Goal: Task Accomplishment & Management: Complete application form

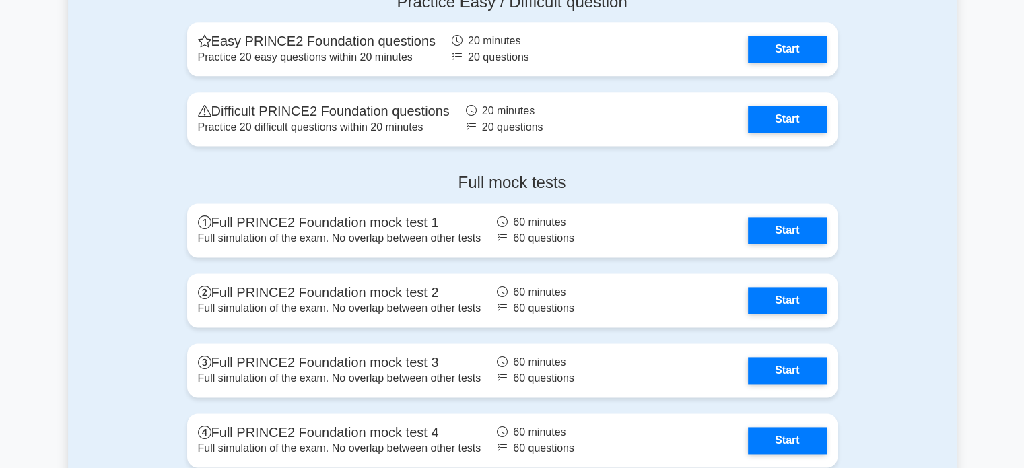
scroll to position [1794, 0]
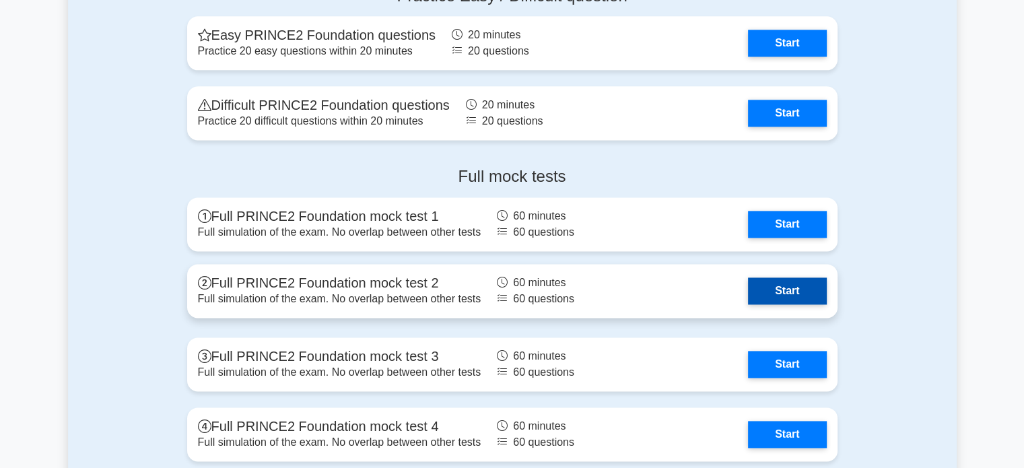
click at [771, 301] on link "Start" at bounding box center [787, 290] width 78 height 27
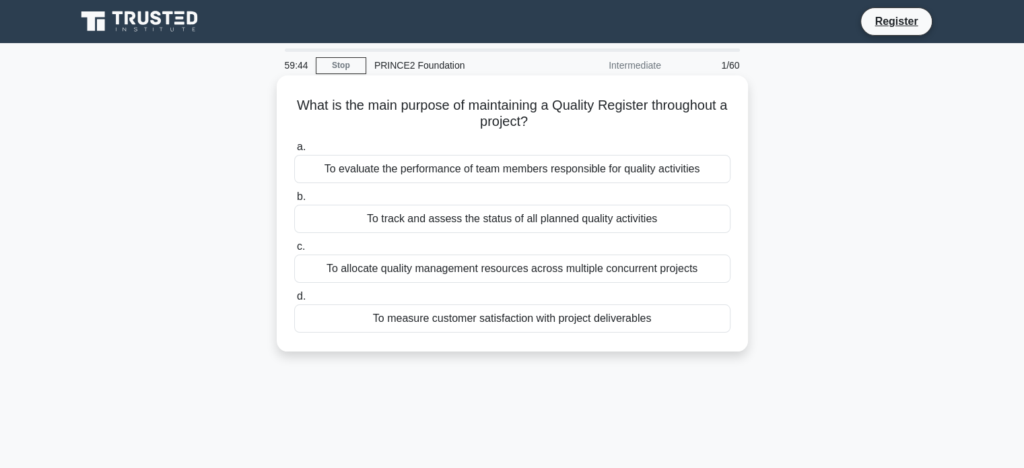
click at [506, 318] on div "To measure customer satisfaction with project deliverables" at bounding box center [512, 318] width 436 height 28
click at [294, 301] on input "d. To measure customer satisfaction with project deliverables" at bounding box center [294, 296] width 0 height 9
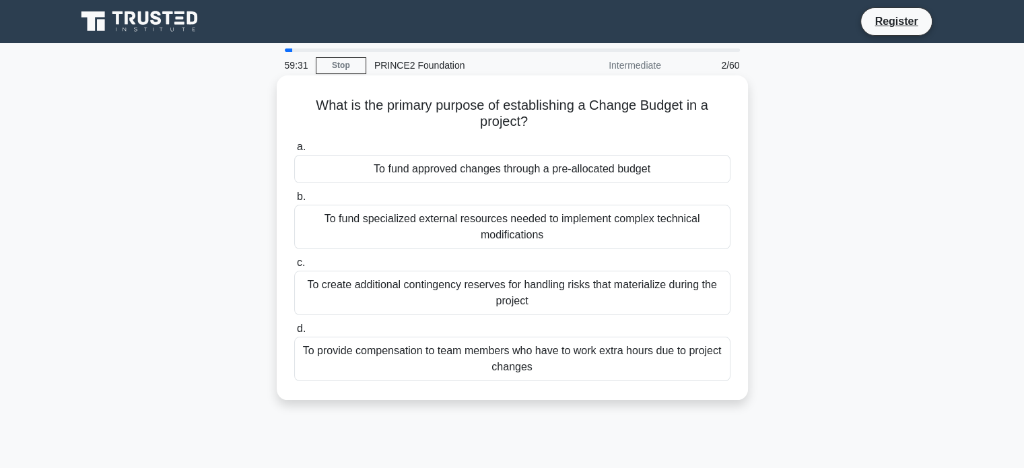
click at [493, 289] on div "To create additional contingency reserves for handling risks that materialize d…" at bounding box center [512, 293] width 436 height 44
click at [294, 267] on input "c. To create additional contingency reserves for handling risks that materializ…" at bounding box center [294, 262] width 0 height 9
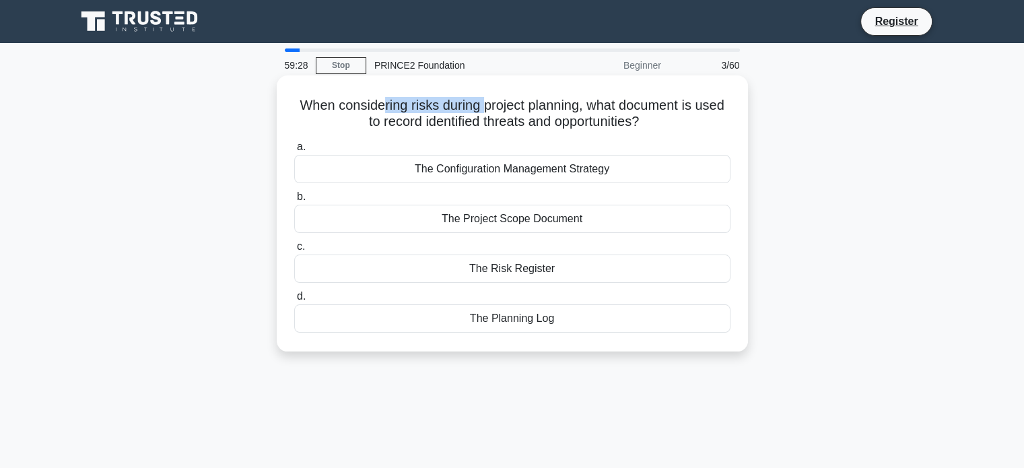
drag, startPoint x: 380, startPoint y: 113, endPoint x: 483, endPoint y: 110, distance: 103.0
click at [483, 110] on h5 "When considering risks during project planning, what document is used to record…" at bounding box center [512, 114] width 439 height 34
click at [376, 269] on div "The Risk Register" at bounding box center [512, 268] width 436 height 28
click at [294, 251] on input "c. The Risk Register" at bounding box center [294, 246] width 0 height 9
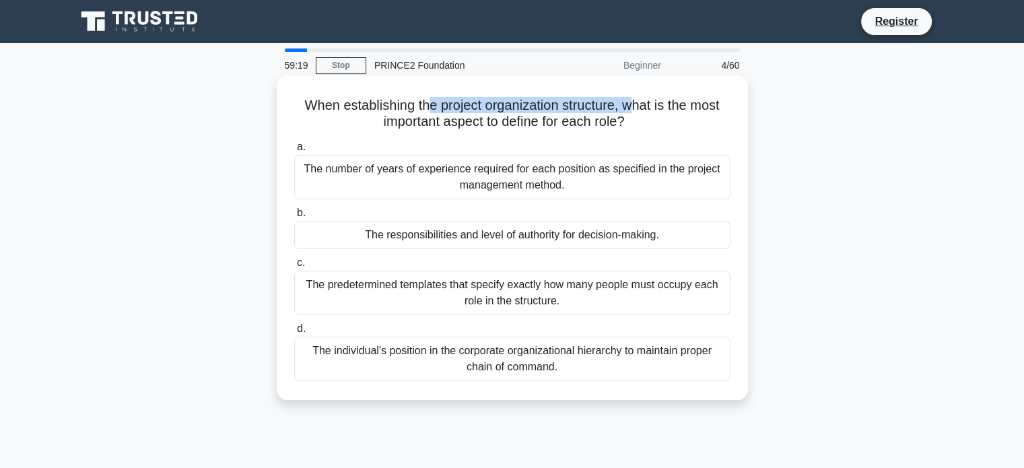
drag, startPoint x: 443, startPoint y: 105, endPoint x: 638, endPoint y: 106, distance: 195.2
click at [638, 106] on h5 "When establishing the project organization structure, what is the most importan…" at bounding box center [512, 114] width 439 height 34
drag, startPoint x: 420, startPoint y: 107, endPoint x: 657, endPoint y: 102, distance: 237.0
click at [657, 102] on h5 "When establishing the project organization structure, what is the most importan…" at bounding box center [512, 114] width 439 height 34
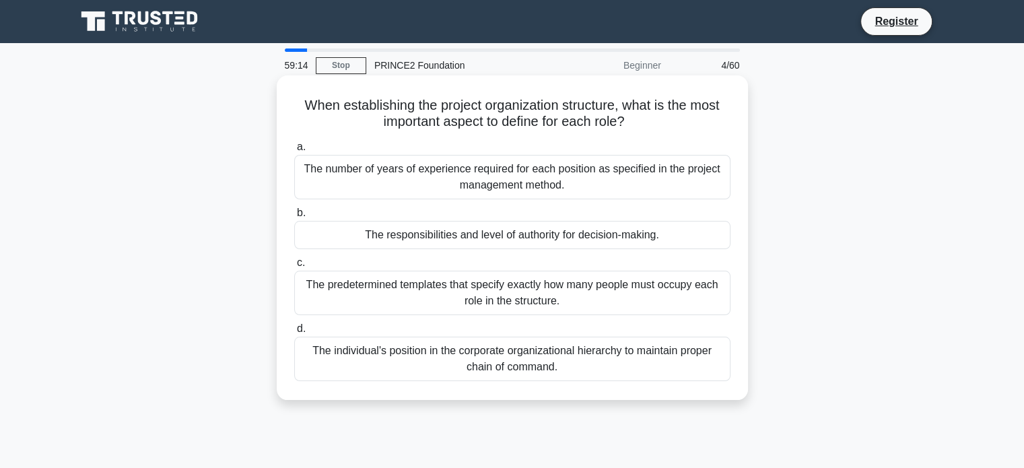
click at [658, 102] on h5 "When establishing the project organization structure, what is the most importan…" at bounding box center [512, 114] width 439 height 34
drag, startPoint x: 568, startPoint y: 129, endPoint x: 569, endPoint y: 117, distance: 12.2
click at [569, 117] on h5 "When establishing the project organization structure, what is the most importan…" at bounding box center [512, 114] width 439 height 34
drag, startPoint x: 506, startPoint y: 92, endPoint x: 557, endPoint y: 94, distance: 51.2
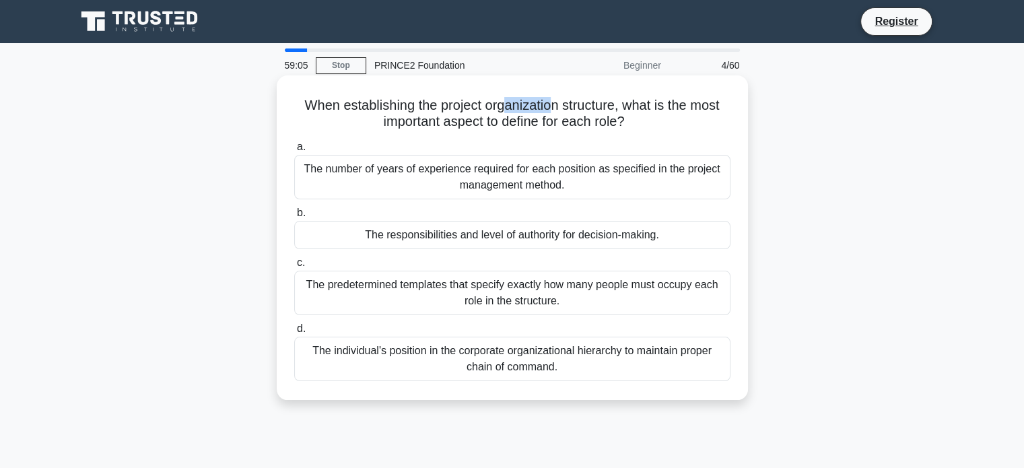
click at [557, 94] on div "When establishing the project organization structure, what is the most importan…" at bounding box center [512, 238] width 460 height 314
click at [491, 242] on div "The responsibilities and level of authority for decision-making." at bounding box center [512, 235] width 436 height 28
click at [294, 217] on input "b. The responsibilities and level of authority for decision-making." at bounding box center [294, 213] width 0 height 9
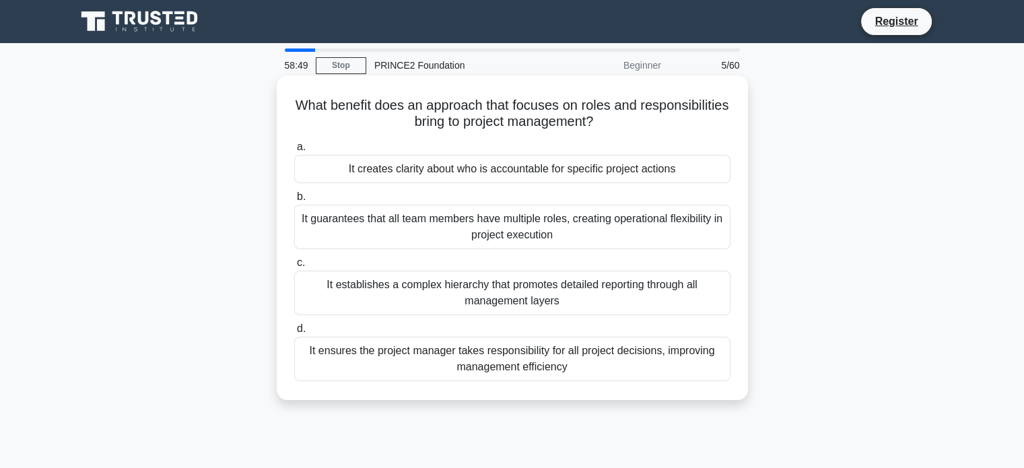
click at [548, 169] on div "It creates clarity about who is accountable for specific project actions" at bounding box center [512, 169] width 436 height 28
click at [294, 151] on input "a. It creates clarity about who is accountable for specific project actions" at bounding box center [294, 147] width 0 height 9
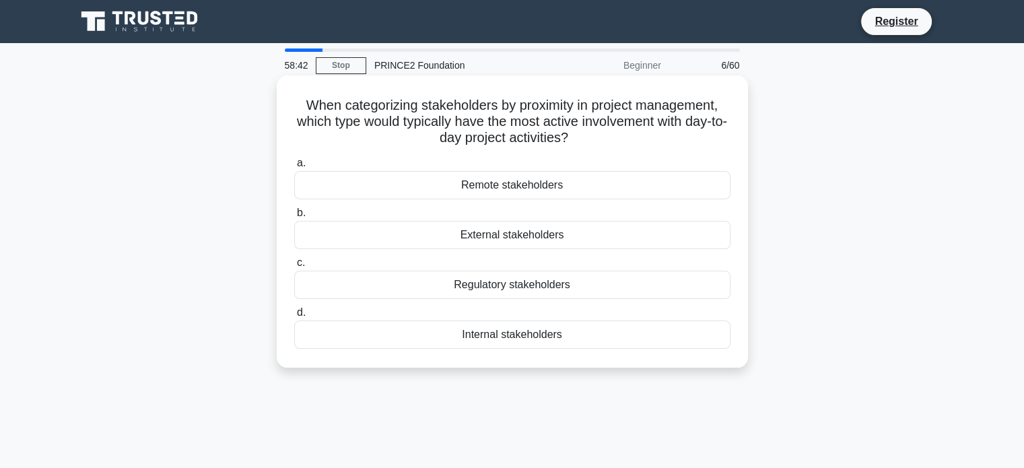
click at [507, 333] on div "Internal stakeholders" at bounding box center [512, 334] width 436 height 28
click at [294, 317] on input "d. Internal stakeholders" at bounding box center [294, 312] width 0 height 9
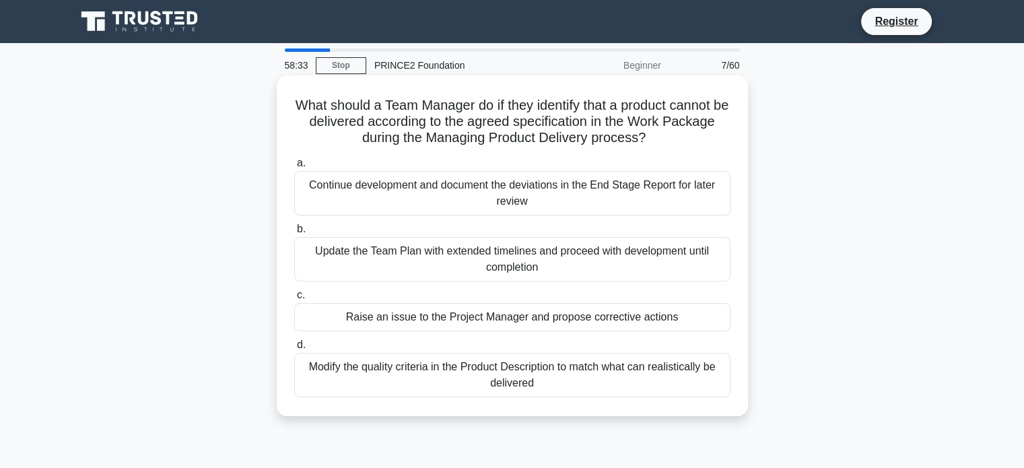
click at [524, 324] on div "Raise an issue to the Project Manager and propose corrective actions" at bounding box center [512, 317] width 436 height 28
click at [294, 300] on input "c. Raise an issue to the Project Manager and propose corrective actions" at bounding box center [294, 295] width 0 height 9
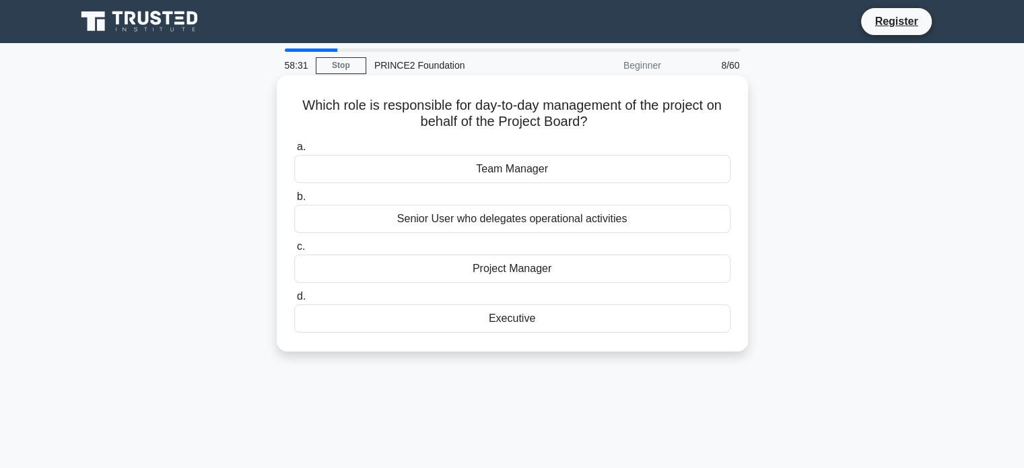
drag, startPoint x: 378, startPoint y: 115, endPoint x: 397, endPoint y: 115, distance: 18.8
click at [397, 115] on h5 "Which role is responsible for day-to-day management of the project on behalf of…" at bounding box center [512, 114] width 439 height 34
drag, startPoint x: 397, startPoint y: 115, endPoint x: 633, endPoint y: 99, distance: 236.8
click at [633, 99] on h5 "Which role is responsible for day-to-day management of the project on behalf of…" at bounding box center [512, 114] width 439 height 34
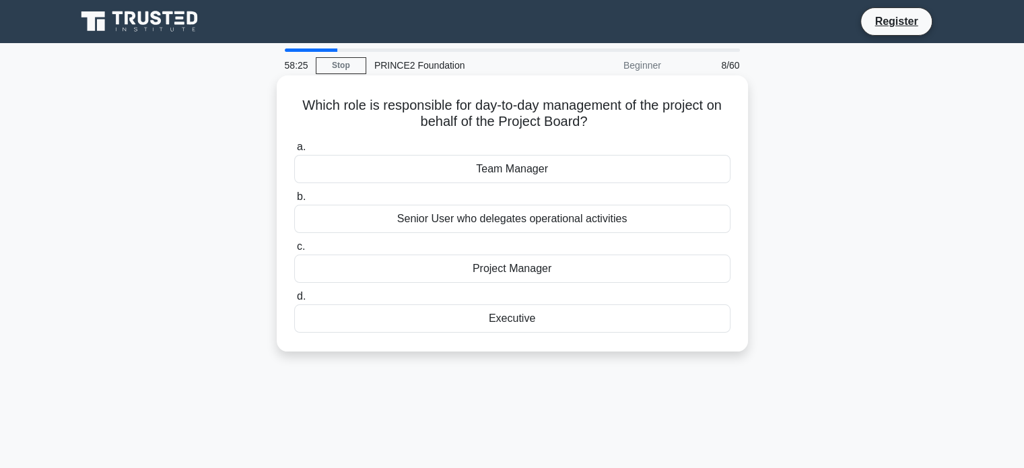
click at [526, 279] on div "Project Manager" at bounding box center [512, 268] width 436 height 28
click at [294, 251] on input "c. Project Manager" at bounding box center [294, 246] width 0 height 9
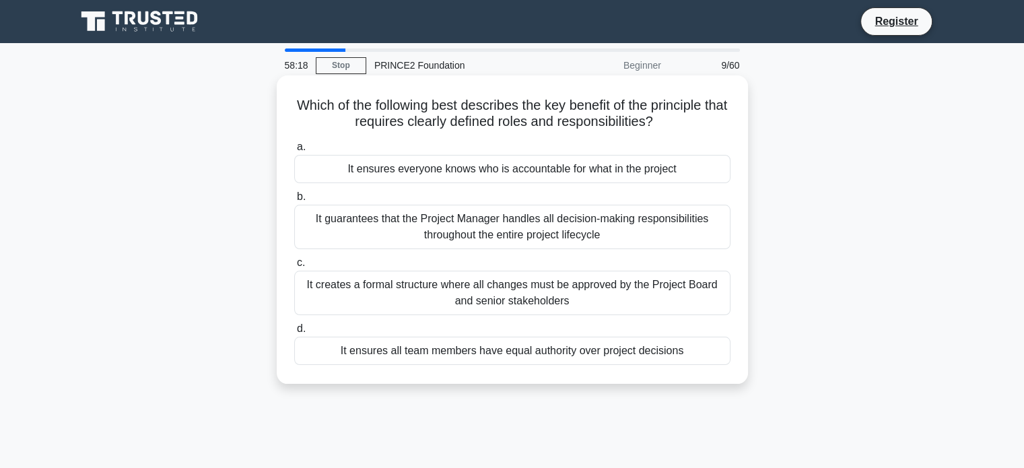
click at [506, 169] on div "It ensures everyone knows who is accountable for what in the project" at bounding box center [512, 169] width 436 height 28
click at [294, 151] on input "a. It ensures everyone knows who is accountable for what in the project" at bounding box center [294, 147] width 0 height 9
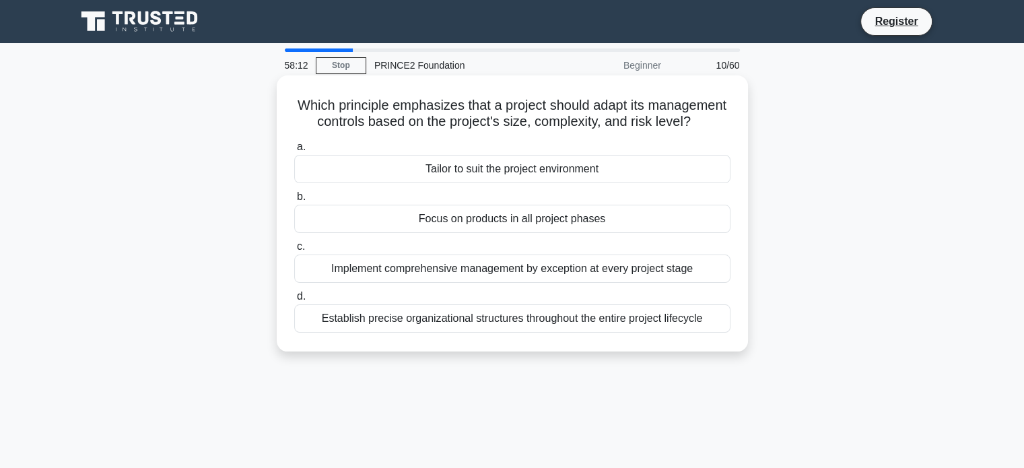
click at [503, 183] on div "Tailor to suit the project environment" at bounding box center [512, 169] width 436 height 28
click at [294, 151] on input "a. Tailor to suit the project environment" at bounding box center [294, 147] width 0 height 9
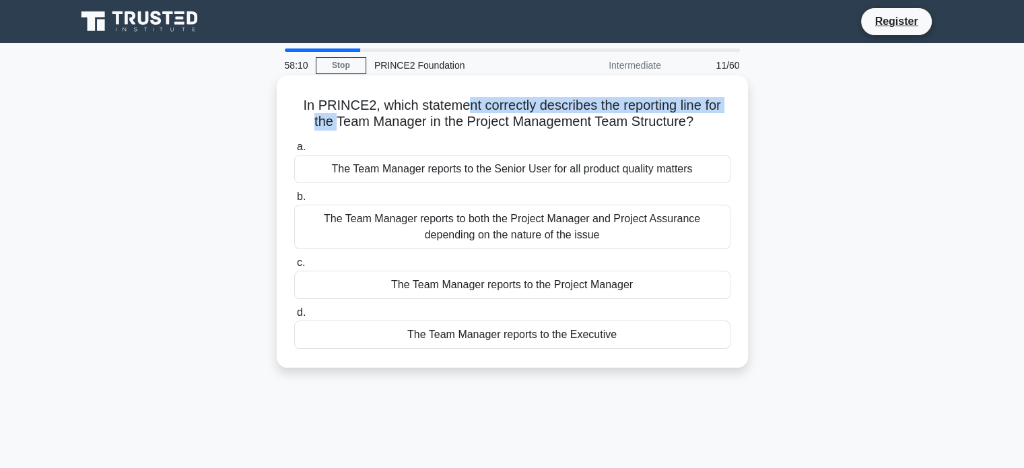
drag, startPoint x: 351, startPoint y: 117, endPoint x: 472, endPoint y: 108, distance: 121.5
click at [468, 109] on h5 "In PRINCE2, which statement correctly describes the reporting line for the Team…" at bounding box center [512, 114] width 439 height 34
click at [472, 108] on h5 "In PRINCE2, which statement correctly describes the reporting line for the Team…" at bounding box center [512, 114] width 439 height 34
drag, startPoint x: 443, startPoint y: 102, endPoint x: 684, endPoint y: 106, distance: 241.0
click at [684, 106] on h5 "In PRINCE2, which statement correctly describes the reporting line for the Team…" at bounding box center [512, 114] width 439 height 34
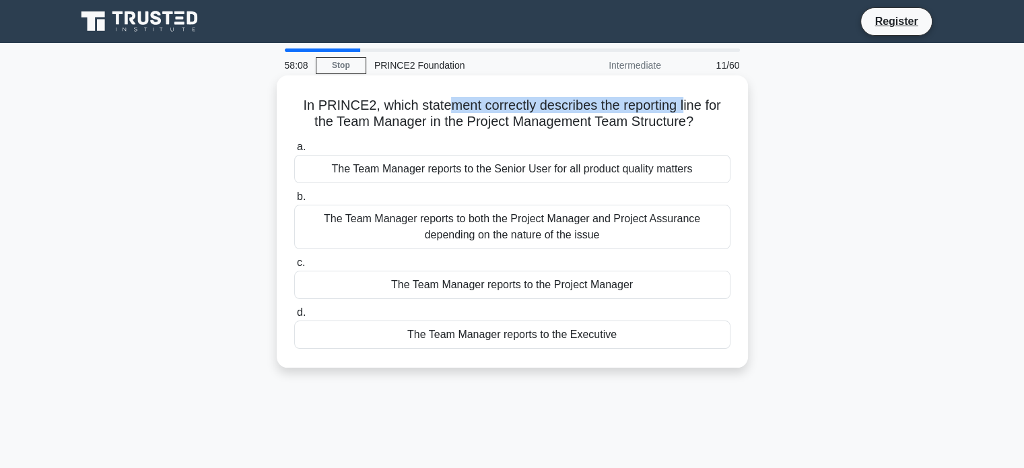
click at [684, 106] on h5 "In PRINCE2, which statement correctly describes the reporting line for the Team…" at bounding box center [512, 114] width 439 height 34
click at [564, 287] on div "The Team Manager reports to the Project Manager" at bounding box center [512, 285] width 436 height 28
click at [294, 267] on input "c. The Team Manager reports to the Project Manager" at bounding box center [294, 262] width 0 height 9
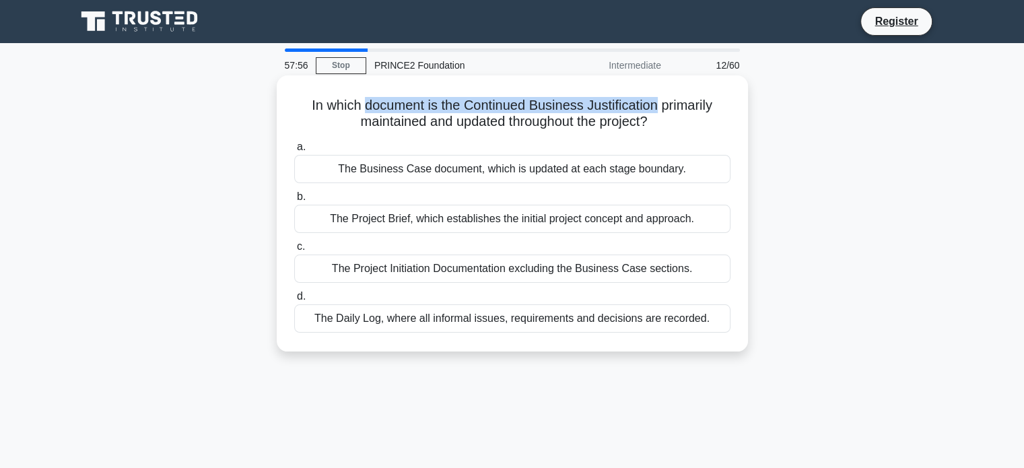
drag, startPoint x: 378, startPoint y: 104, endPoint x: 657, endPoint y: 90, distance: 279.0
click at [657, 90] on div "In which document is the Continued Business Justification primarily maintained …" at bounding box center [512, 213] width 460 height 265
drag, startPoint x: 420, startPoint y: 110, endPoint x: 678, endPoint y: 104, distance: 257.9
click at [678, 104] on h5 "In which document is the Continued Business Justification primarily maintained …" at bounding box center [512, 114] width 439 height 34
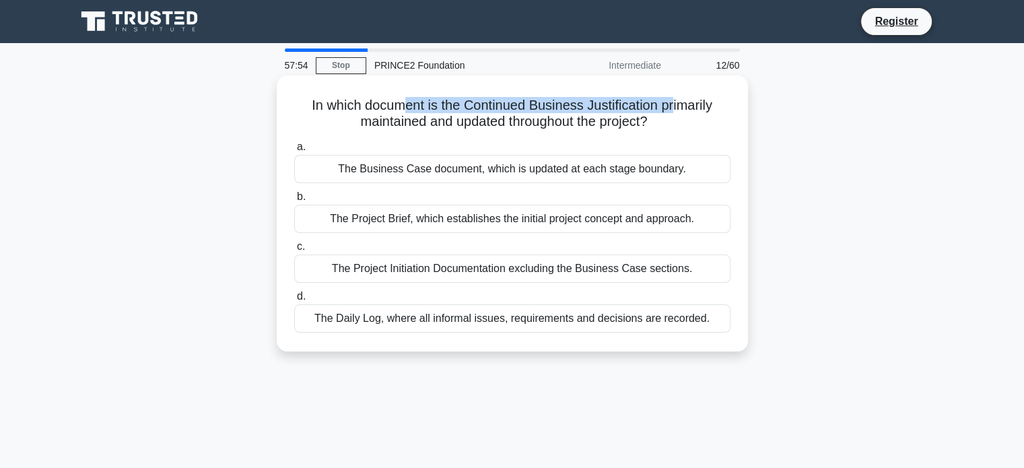
click at [678, 104] on h5 "In which document is the Continued Business Justification primarily maintained …" at bounding box center [512, 114] width 439 height 34
click at [551, 170] on div "The Business Case document, which is updated at each stage boundary." at bounding box center [512, 169] width 436 height 28
click at [294, 151] on input "a. The Business Case document, which is updated at each stage boundary." at bounding box center [294, 147] width 0 height 9
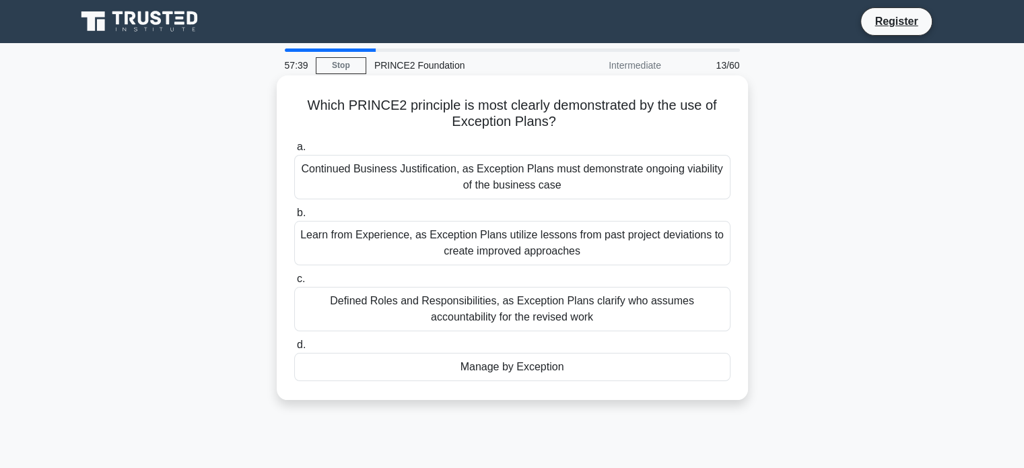
click at [527, 376] on div "Manage by Exception" at bounding box center [512, 367] width 436 height 28
click at [294, 349] on input "d. Manage by Exception" at bounding box center [294, 345] width 0 height 9
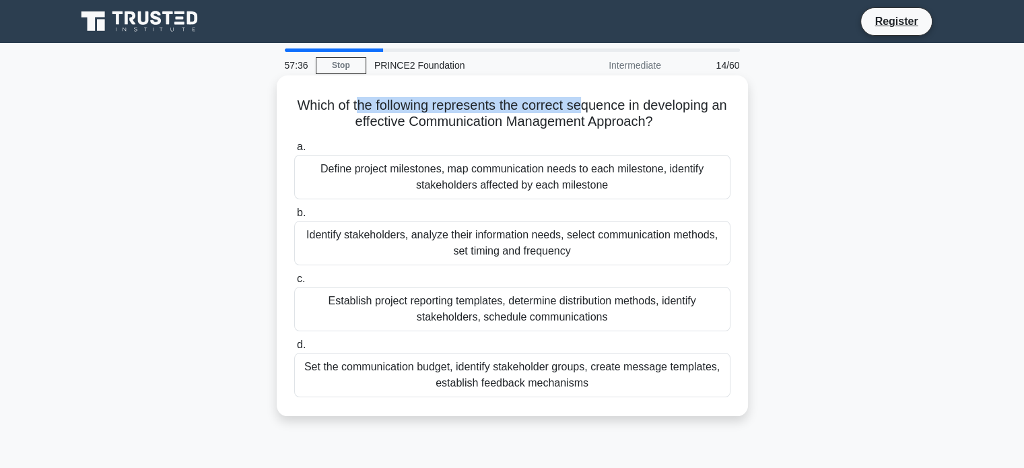
drag, startPoint x: 361, startPoint y: 106, endPoint x: 596, endPoint y: 112, distance: 235.0
click at [596, 112] on h5 "Which of the following represents the correct sequence in developing an effecti…" at bounding box center [512, 114] width 439 height 34
drag, startPoint x: 416, startPoint y: 105, endPoint x: 604, endPoint y: 94, distance: 188.1
click at [604, 94] on div "Which of the following represents the correct sequence in developing an effecti…" at bounding box center [512, 246] width 460 height 330
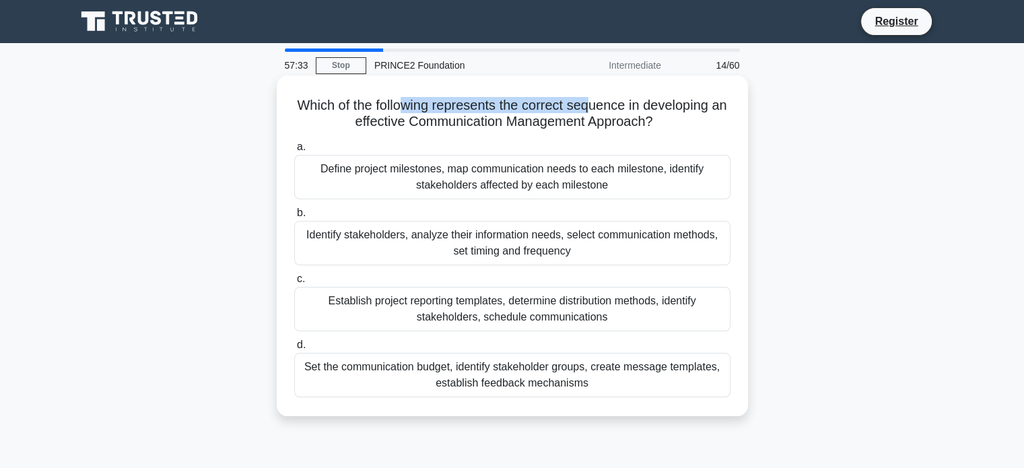
click at [604, 94] on div "Which of the following represents the correct sequence in developing an effecti…" at bounding box center [512, 246] width 460 height 330
click at [466, 247] on div "Identify stakeholders, analyze their information needs, select communication me…" at bounding box center [512, 243] width 436 height 44
click at [294, 217] on input "b. Identify stakeholders, analyze their information needs, select communication…" at bounding box center [294, 213] width 0 height 9
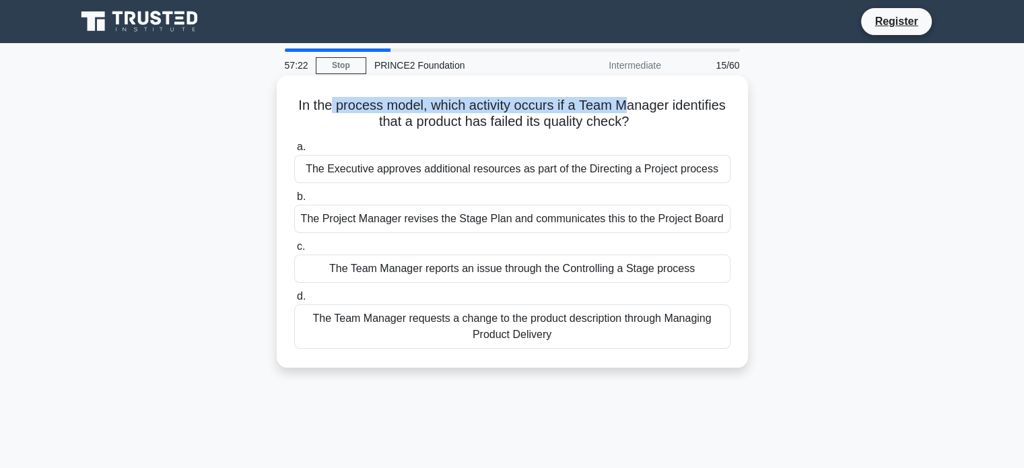
drag, startPoint x: 345, startPoint y: 103, endPoint x: 625, endPoint y: 109, distance: 280.0
click at [623, 109] on h5 "In the process model, which activity occurs if a Team Manager identifies that a…" at bounding box center [512, 114] width 439 height 34
click at [625, 109] on h5 "In the process model, which activity occurs if a Team Manager identifies that a…" at bounding box center [512, 114] width 439 height 34
drag, startPoint x: 466, startPoint y: 106, endPoint x: 710, endPoint y: 104, distance: 243.6
click at [710, 104] on h5 "In the process model, which activity occurs if a Team Manager identifies that a…" at bounding box center [512, 114] width 439 height 34
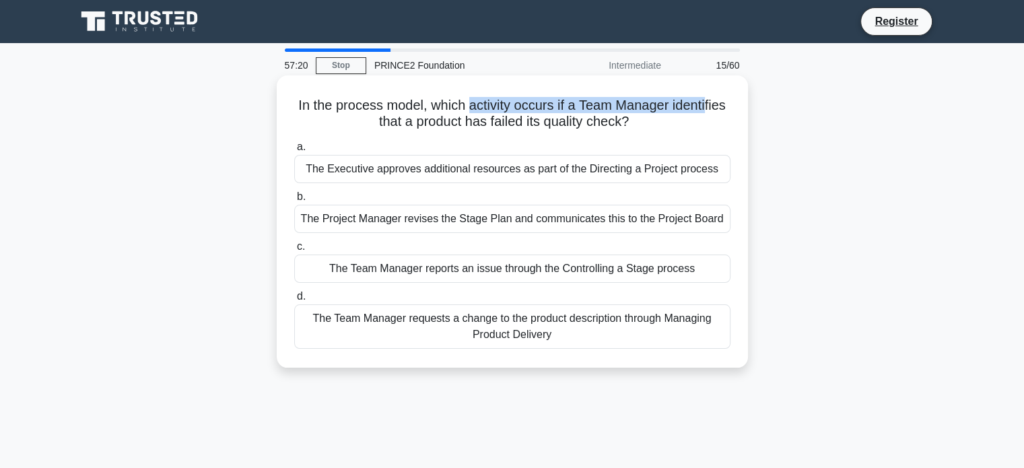
click at [710, 104] on h5 "In the process model, which activity occurs if a Team Manager identifies that a…" at bounding box center [512, 114] width 439 height 34
click at [561, 326] on div "The Team Manager requests a change to the product description through Managing …" at bounding box center [512, 326] width 436 height 44
click at [294, 301] on input "d. The Team Manager requests a change to the product description through Managi…" at bounding box center [294, 296] width 0 height 9
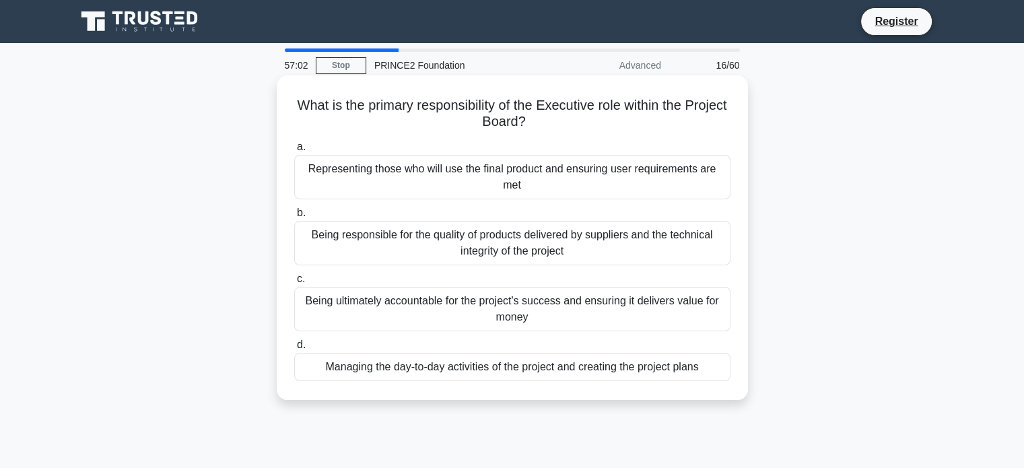
click at [564, 312] on div "Being ultimately accountable for the project's success and ensuring it delivers…" at bounding box center [512, 309] width 436 height 44
click at [294, 283] on input "c. Being ultimately accountable for the project's success and ensuring it deliv…" at bounding box center [294, 279] width 0 height 9
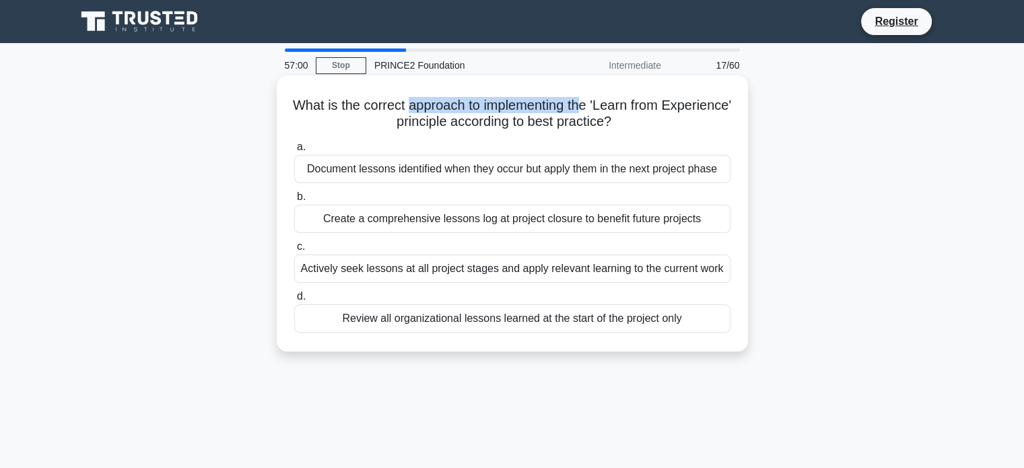
drag, startPoint x: 440, startPoint y: 104, endPoint x: 621, endPoint y: 96, distance: 181.2
click at [621, 97] on h5 "What is the correct approach to implementing the 'Learn from Experience' princi…" at bounding box center [512, 114] width 439 height 34
click at [627, 97] on h5 "What is the correct approach to implementing the 'Learn from Experience' princi…" at bounding box center [512, 114] width 439 height 34
click at [485, 219] on div "Create a comprehensive lessons log at project closure to benefit future projects" at bounding box center [512, 219] width 436 height 28
click at [294, 201] on input "b. Create a comprehensive lessons log at project closure to benefit future proj…" at bounding box center [294, 196] width 0 height 9
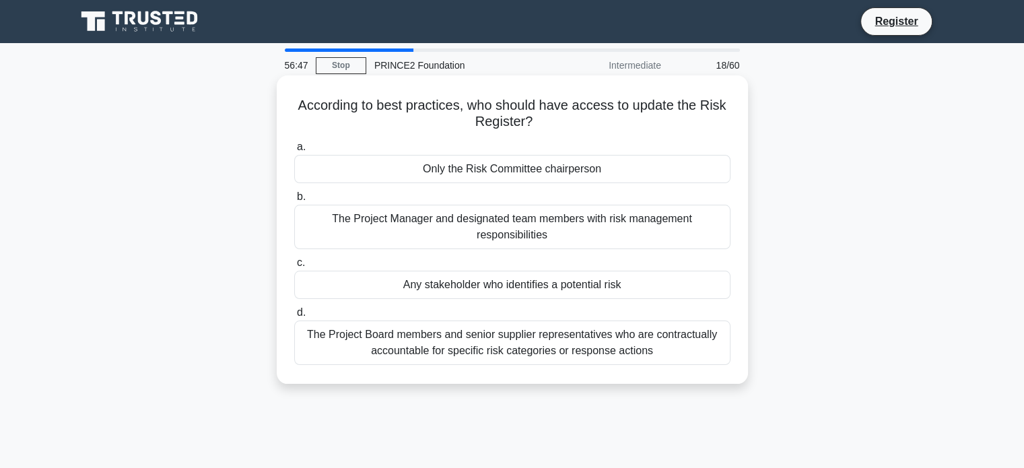
click at [537, 282] on div "Any stakeholder who identifies a potential risk" at bounding box center [512, 285] width 436 height 28
click at [294, 267] on input "c. Any stakeholder who identifies a potential risk" at bounding box center [294, 262] width 0 height 9
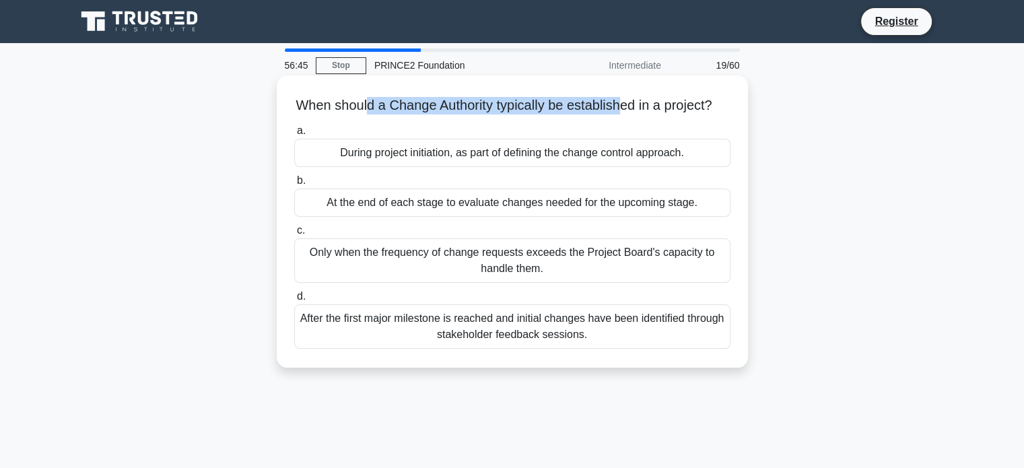
drag, startPoint x: 372, startPoint y: 112, endPoint x: 628, endPoint y: 104, distance: 256.6
click at [628, 104] on h5 "When should a Change Authority typically be established in a project? .spinner_…" at bounding box center [512, 105] width 439 height 17
click at [482, 217] on div "At the end of each stage to evaluate changes needed for the upcoming stage." at bounding box center [512, 202] width 436 height 28
click at [294, 185] on input "b. At the end of each stage to evaluate changes needed for the upcoming stage." at bounding box center [294, 180] width 0 height 9
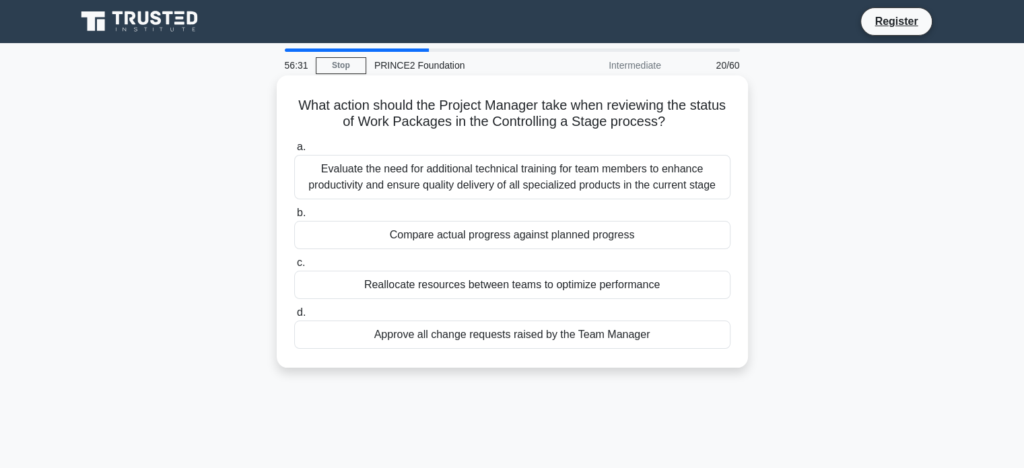
click at [504, 237] on div "Compare actual progress against planned progress" at bounding box center [512, 235] width 436 height 28
click at [294, 217] on input "b. Compare actual progress against planned progress" at bounding box center [294, 213] width 0 height 9
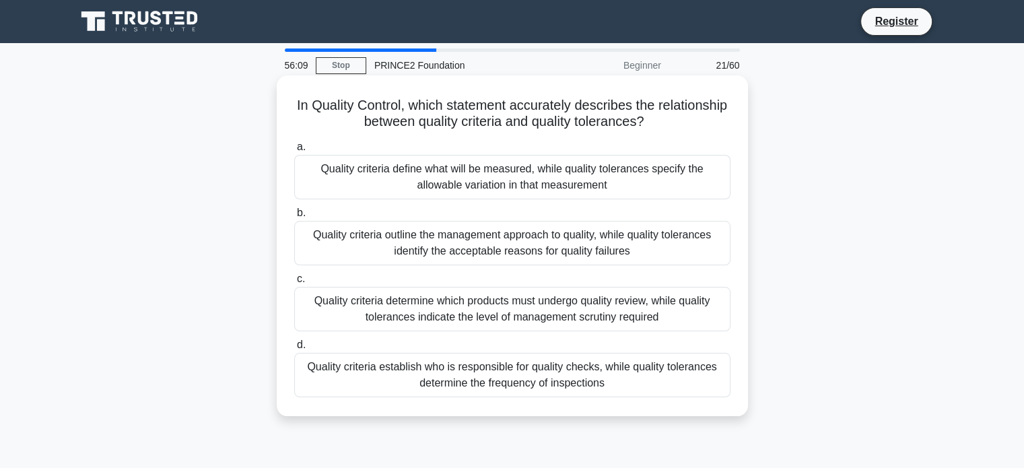
click at [534, 178] on div "Quality criteria define what will be measured, while quality tolerances specify…" at bounding box center [512, 177] width 436 height 44
click at [294, 151] on input "a. Quality criteria define what will be measured, while quality tolerances spec…" at bounding box center [294, 147] width 0 height 9
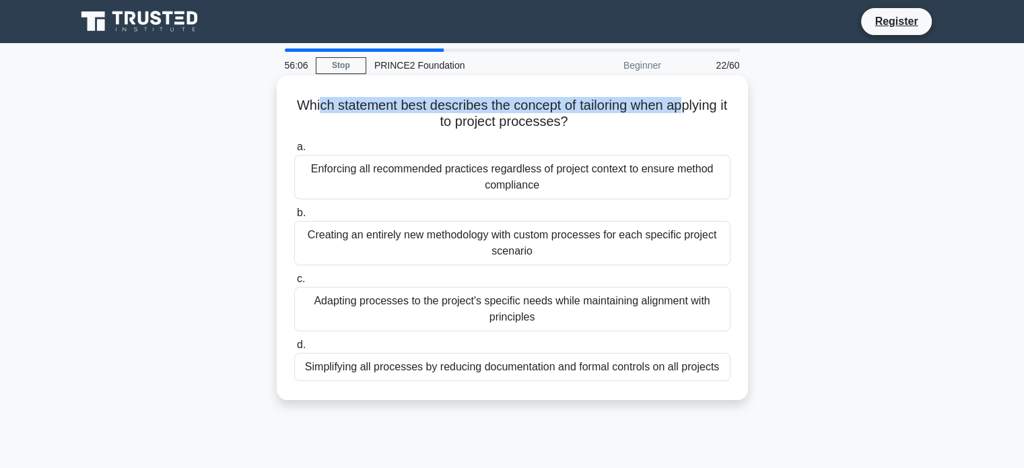
drag, startPoint x: 323, startPoint y: 108, endPoint x: 693, endPoint y: 102, distance: 370.2
click at [693, 102] on h5 "Which statement best describes the concept of tailoring when applying it to pro…" at bounding box center [512, 114] width 439 height 34
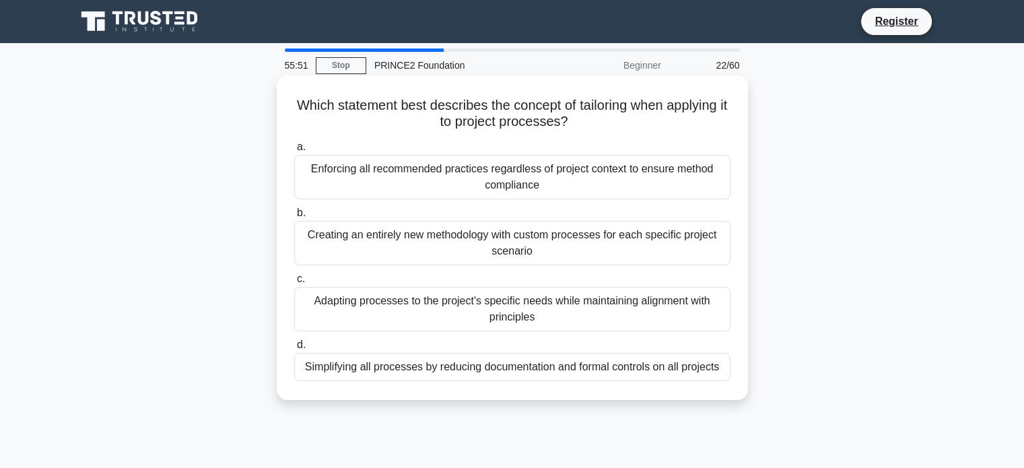
click at [567, 317] on div "Adapting processes to the project's specific needs while maintaining alignment …" at bounding box center [512, 309] width 436 height 44
click at [294, 283] on input "c. Adapting processes to the project's specific needs while maintaining alignme…" at bounding box center [294, 279] width 0 height 9
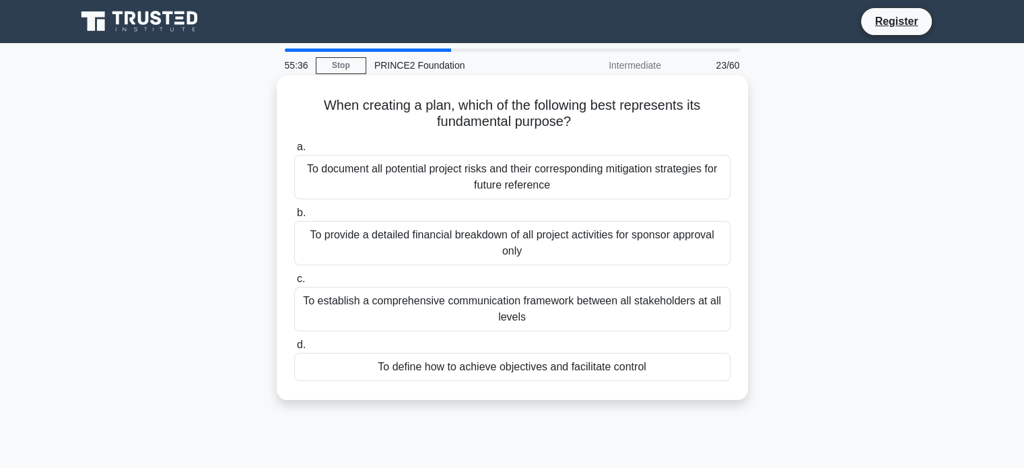
click at [563, 371] on div "To define how to achieve objectives and facilitate control" at bounding box center [512, 367] width 436 height 28
click at [294, 349] on input "d. To define how to achieve objectives and facilitate control" at bounding box center [294, 345] width 0 height 9
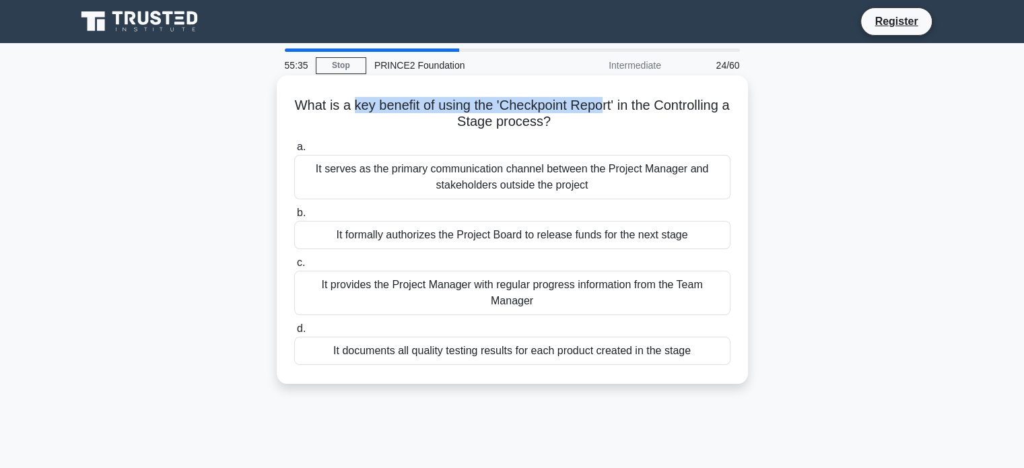
drag, startPoint x: 409, startPoint y: 104, endPoint x: 646, endPoint y: 98, distance: 237.0
click at [646, 98] on h5 "What is a key benefit of using the 'Checkpoint Report' in the Controlling a Sta…" at bounding box center [512, 114] width 439 height 34
click at [565, 293] on div "It provides the Project Manager with regular progress information from the Team…" at bounding box center [512, 293] width 436 height 44
click at [294, 267] on input "c. It provides the Project Manager with regular progress information from the T…" at bounding box center [294, 262] width 0 height 9
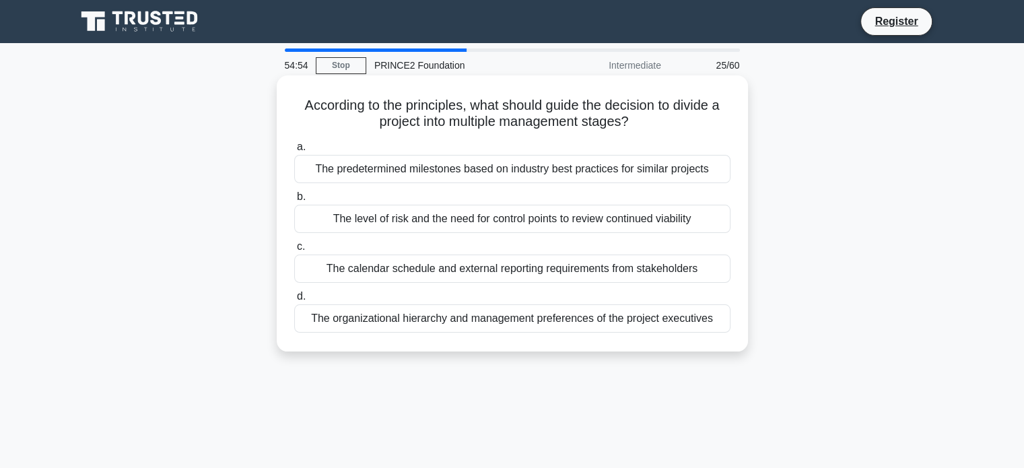
click at [552, 221] on div "The level of risk and the need for control points to review continued viability" at bounding box center [512, 219] width 436 height 28
click at [294, 201] on input "b. The level of risk and the need for control points to review continued viabil…" at bounding box center [294, 196] width 0 height 9
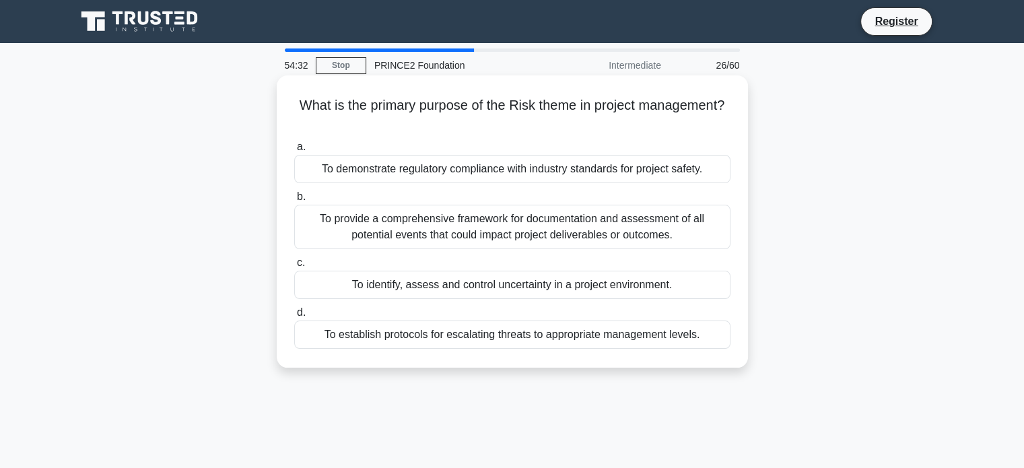
click at [570, 293] on div "To identify, assess and control uncertainty in a project environment." at bounding box center [512, 285] width 436 height 28
click at [294, 267] on input "c. To identify, assess and control uncertainty in a project environment." at bounding box center [294, 262] width 0 height 9
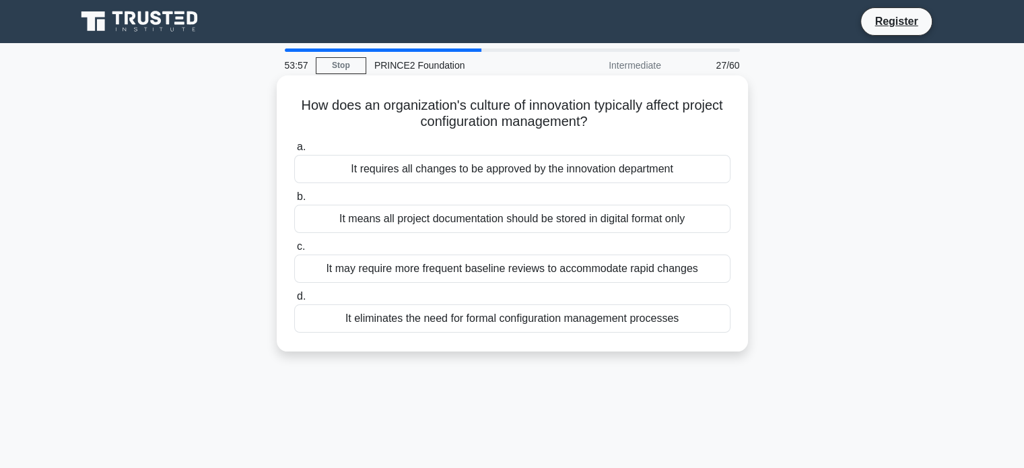
click at [552, 323] on div "It eliminates the need for formal configuration management processes" at bounding box center [512, 318] width 436 height 28
click at [294, 301] on input "d. It eliminates the need for formal configuration management processes" at bounding box center [294, 296] width 0 height 9
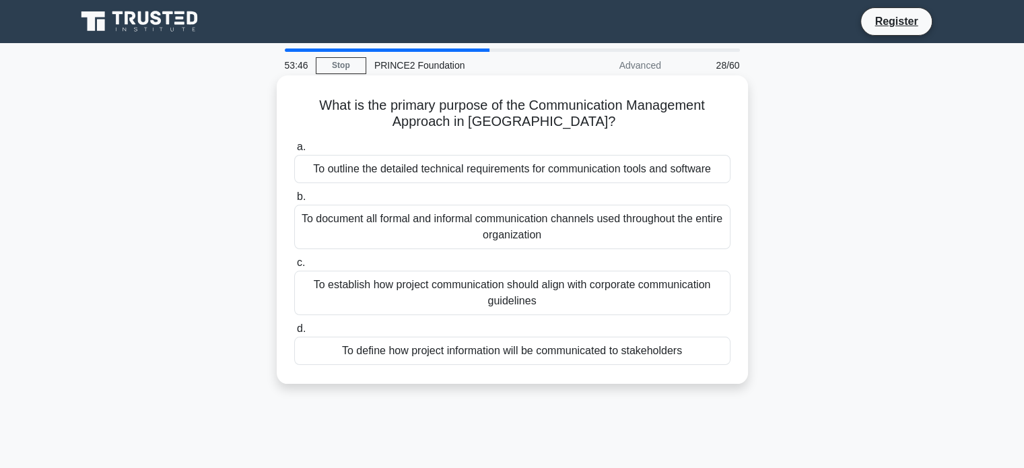
click at [538, 349] on div "To define how project information will be communicated to stakeholders" at bounding box center [512, 351] width 436 height 28
click at [294, 333] on input "d. To define how project information will be communicated to stakeholders" at bounding box center [294, 328] width 0 height 9
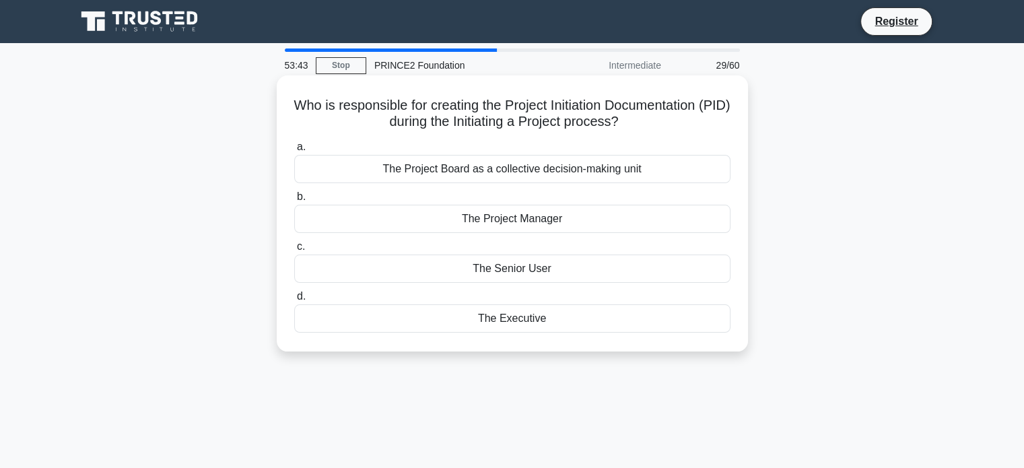
click at [610, 164] on div "The Project Board as a collective decision-making unit" at bounding box center [512, 169] width 436 height 28
click at [294, 151] on input "a. The Project Board as a collective decision-making unit" at bounding box center [294, 147] width 0 height 9
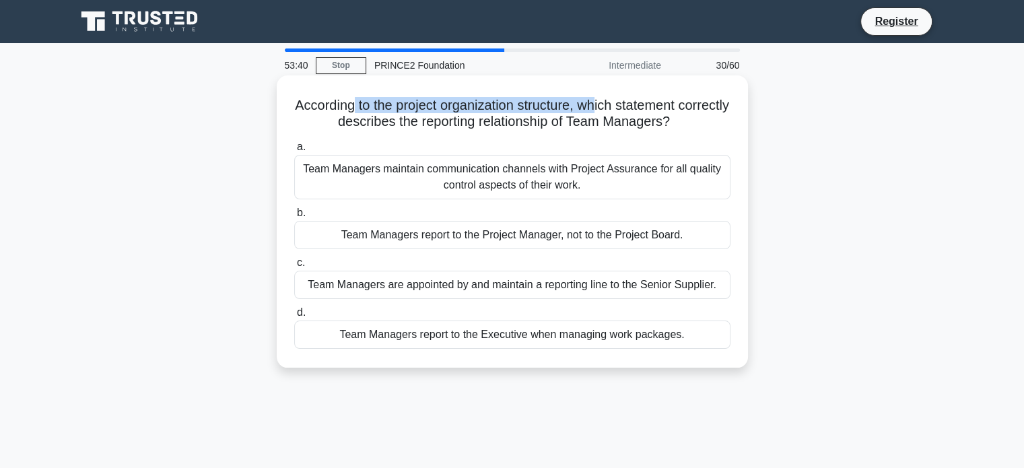
drag, startPoint x: 374, startPoint y: 106, endPoint x: 623, endPoint y: 111, distance: 249.8
click at [623, 111] on h5 "According to the project organization structure, which statement correctly desc…" at bounding box center [512, 114] width 439 height 34
drag, startPoint x: 293, startPoint y: 118, endPoint x: 645, endPoint y: 108, distance: 352.1
click at [645, 108] on h5 "According to the project organization structure, which statement correctly desc…" at bounding box center [512, 114] width 439 height 34
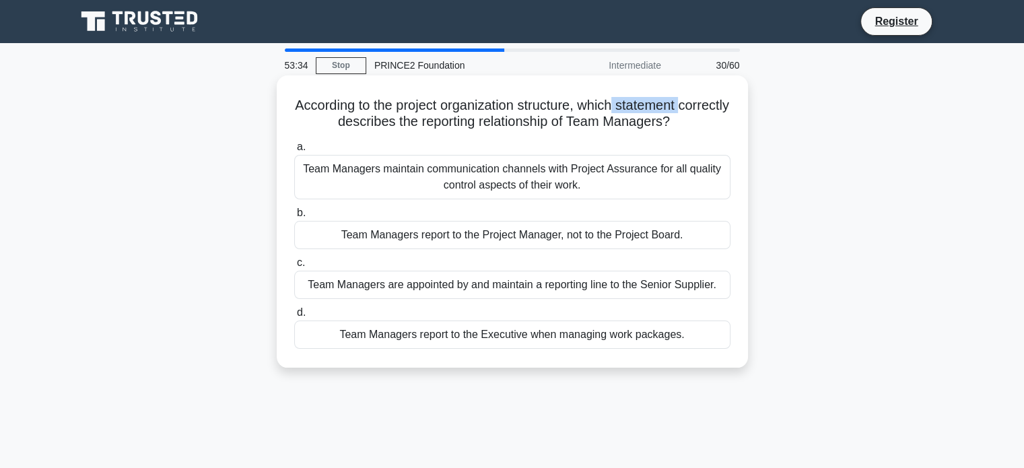
click at [645, 108] on h5 "According to the project organization structure, which statement correctly desc…" at bounding box center [512, 114] width 439 height 34
click at [598, 236] on div "Team Managers report to the Project Manager, not to the Project Board." at bounding box center [512, 235] width 436 height 28
click at [294, 217] on input "b. Team Managers report to the Project Manager, not to the Project Board." at bounding box center [294, 213] width 0 height 9
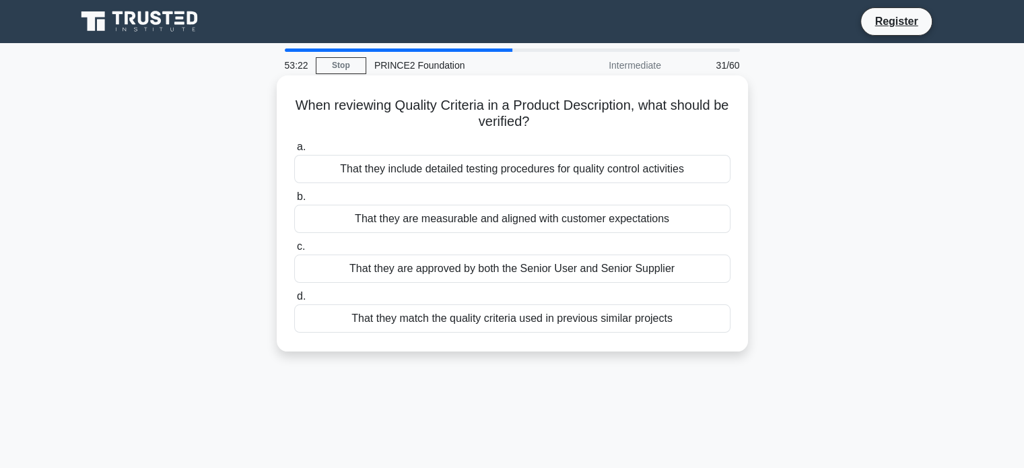
click at [500, 223] on div "That they are measurable and aligned with customer expectations" at bounding box center [512, 219] width 436 height 28
click at [294, 201] on input "b. That they are measurable and aligned with customer expectations" at bounding box center [294, 196] width 0 height 9
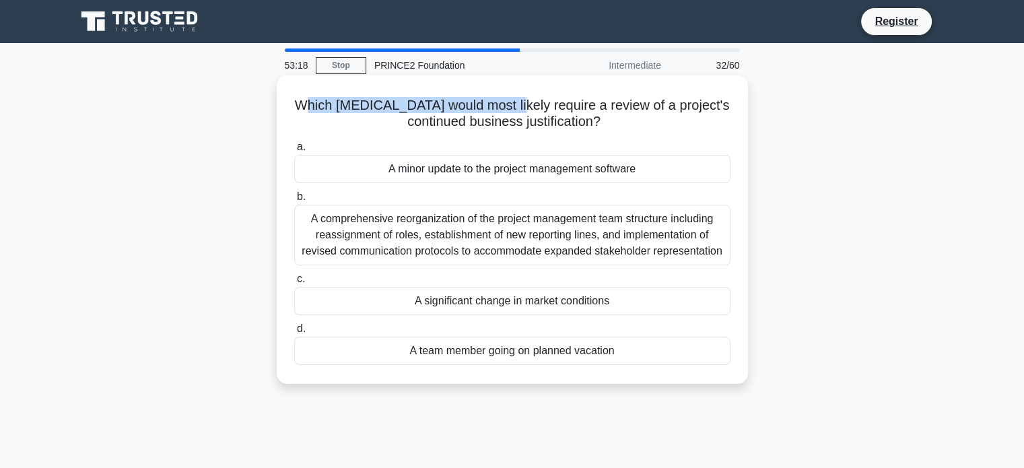
drag, startPoint x: 323, startPoint y: 103, endPoint x: 534, endPoint y: 112, distance: 211.5
click at [534, 112] on h5 "Which environmental factor would most likely require a review of a project's co…" at bounding box center [512, 114] width 439 height 34
click at [572, 225] on div "A comprehensive reorganization of the project management team structure includi…" at bounding box center [512, 235] width 436 height 61
click at [294, 201] on input "b. A comprehensive reorganization of the project management team structure incl…" at bounding box center [294, 196] width 0 height 9
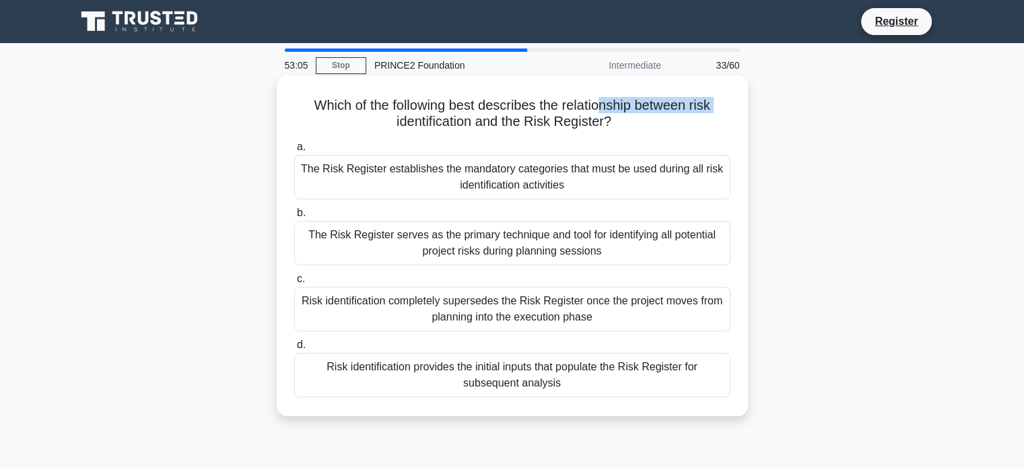
drag, startPoint x: 390, startPoint y: 118, endPoint x: 600, endPoint y: 107, distance: 210.9
click at [600, 107] on h5 "Which of the following best describes the relationship between risk identificat…" at bounding box center [512, 114] width 439 height 34
click at [551, 244] on div "The Risk Register serves as the primary technique and tool for identifying all …" at bounding box center [512, 243] width 436 height 44
click at [294, 217] on input "b. The Risk Register serves as the primary technique and tool for identifying a…" at bounding box center [294, 213] width 0 height 9
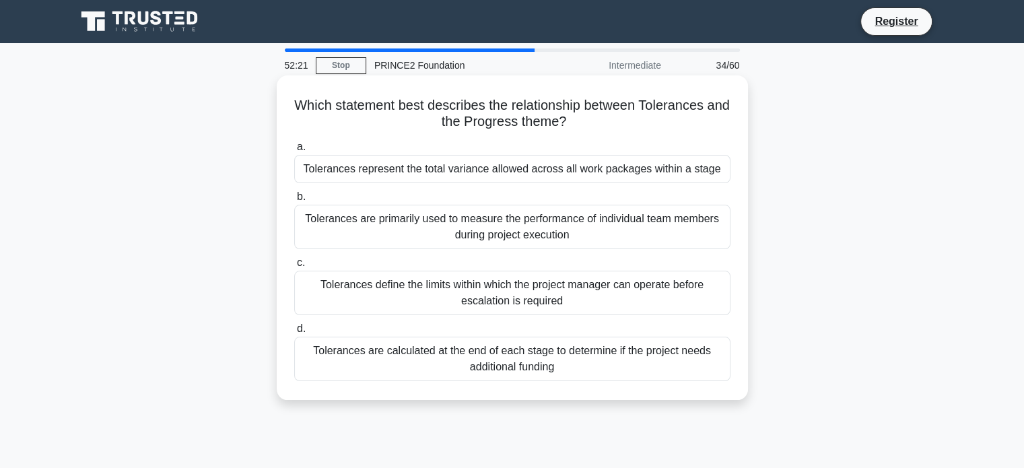
click at [565, 165] on div "Tolerances represent the total variance allowed across all work packages within…" at bounding box center [512, 169] width 436 height 28
click at [294, 151] on input "a. Tolerances represent the total variance allowed across all work packages wit…" at bounding box center [294, 147] width 0 height 9
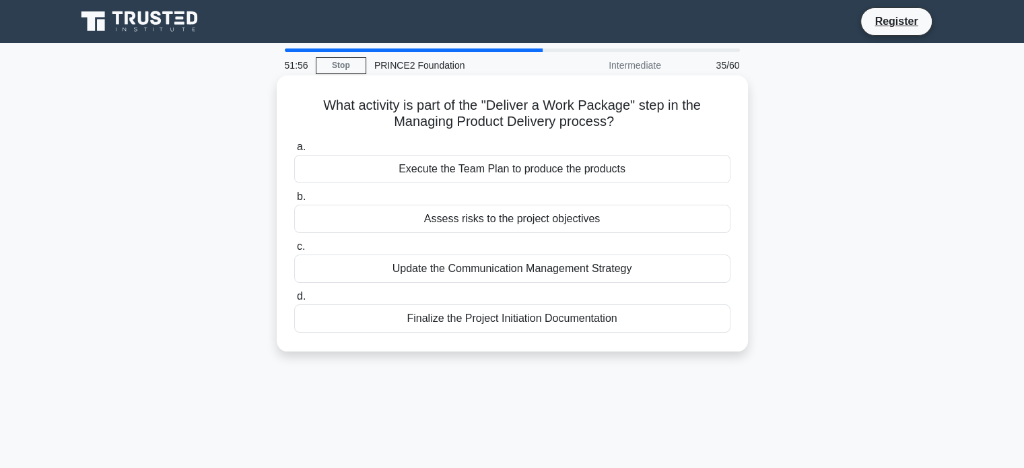
click at [523, 164] on div "Execute the Team Plan to produce the products" at bounding box center [512, 169] width 436 height 28
click at [294, 151] on input "a. Execute the Team Plan to produce the products" at bounding box center [294, 147] width 0 height 9
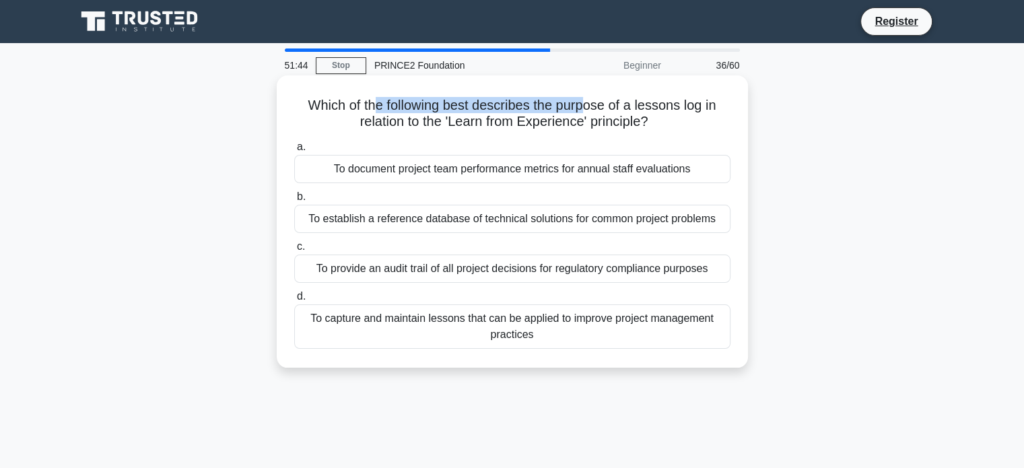
drag, startPoint x: 373, startPoint y: 110, endPoint x: 591, endPoint y: 98, distance: 218.4
click at [591, 98] on h5 "Which of the following best describes the purpose of a lessons log in relation …" at bounding box center [512, 114] width 439 height 34
click at [586, 110] on h5 "Which of the following best describes the purpose of a lessons log in relation …" at bounding box center [512, 114] width 439 height 34
click at [602, 328] on div "To capture and maintain lessons that can be applied to improve project manageme…" at bounding box center [512, 326] width 436 height 44
click at [294, 301] on input "d. To capture and maintain lessons that can be applied to improve project manag…" at bounding box center [294, 296] width 0 height 9
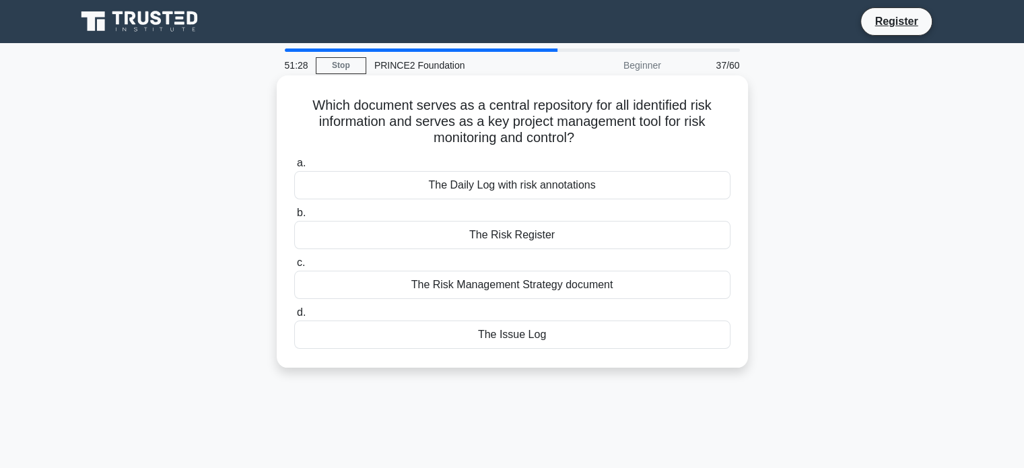
click at [503, 242] on div "The Risk Register" at bounding box center [512, 235] width 436 height 28
click at [294, 217] on input "b. The Risk Register" at bounding box center [294, 213] width 0 height 9
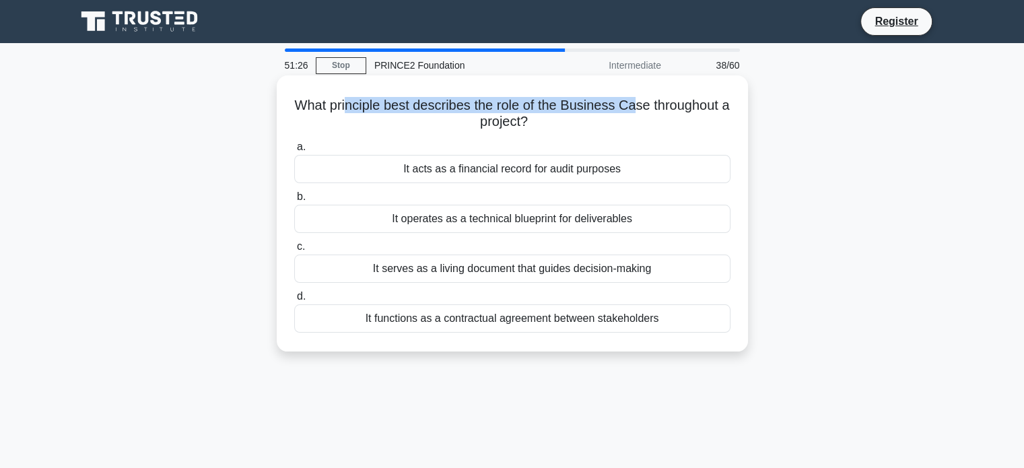
drag, startPoint x: 349, startPoint y: 109, endPoint x: 640, endPoint y: 103, distance: 290.8
click at [640, 103] on h5 "What principle best describes the role of the Business Case throughout a projec…" at bounding box center [512, 114] width 439 height 34
click at [573, 264] on div "It serves as a living document that guides decision-making" at bounding box center [512, 268] width 436 height 28
click at [294, 251] on input "c. It serves as a living document that guides decision-making" at bounding box center [294, 246] width 0 height 9
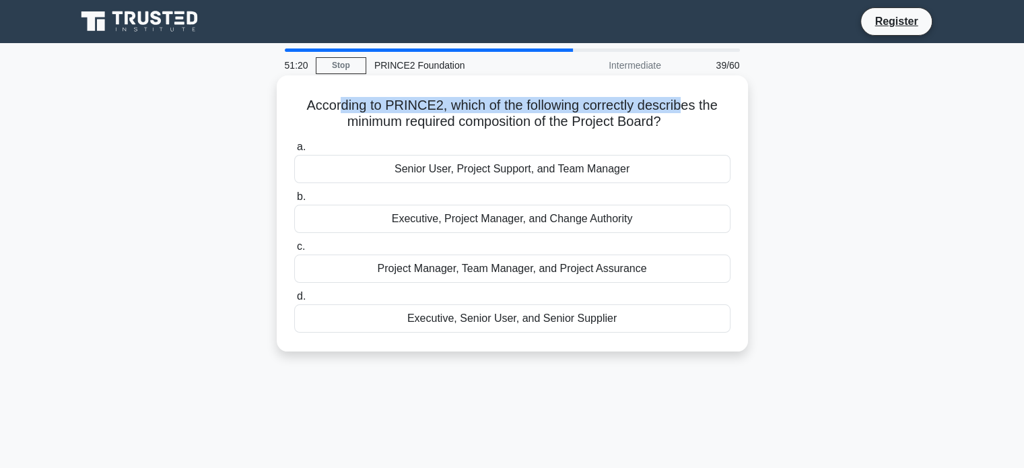
drag, startPoint x: 334, startPoint y: 106, endPoint x: 684, endPoint y: 112, distance: 349.4
click at [684, 112] on h5 "According to PRINCE2, which of the following correctly describes the minimum re…" at bounding box center [512, 114] width 439 height 34
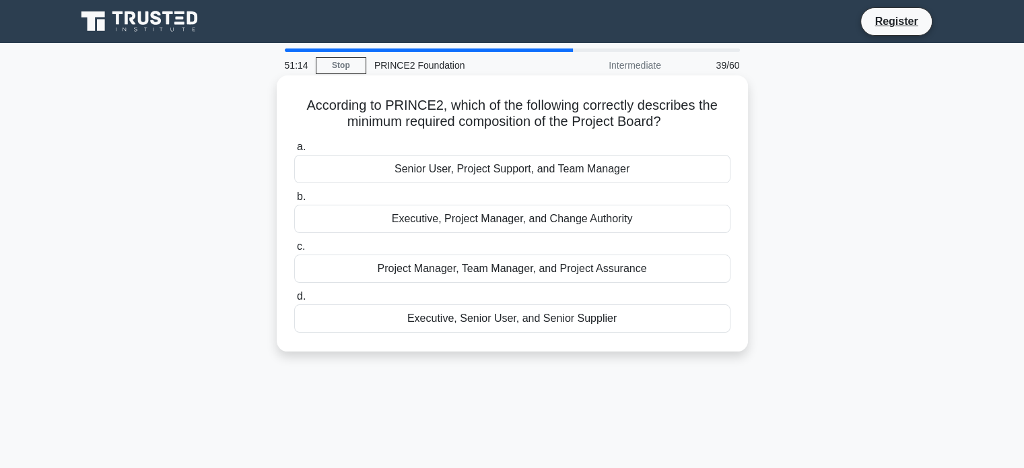
click at [530, 271] on div "Project Manager, Team Manager, and Project Assurance" at bounding box center [512, 268] width 436 height 28
click at [294, 251] on input "c. Project Manager, Team Manager, and Project Assurance" at bounding box center [294, 246] width 0 height 9
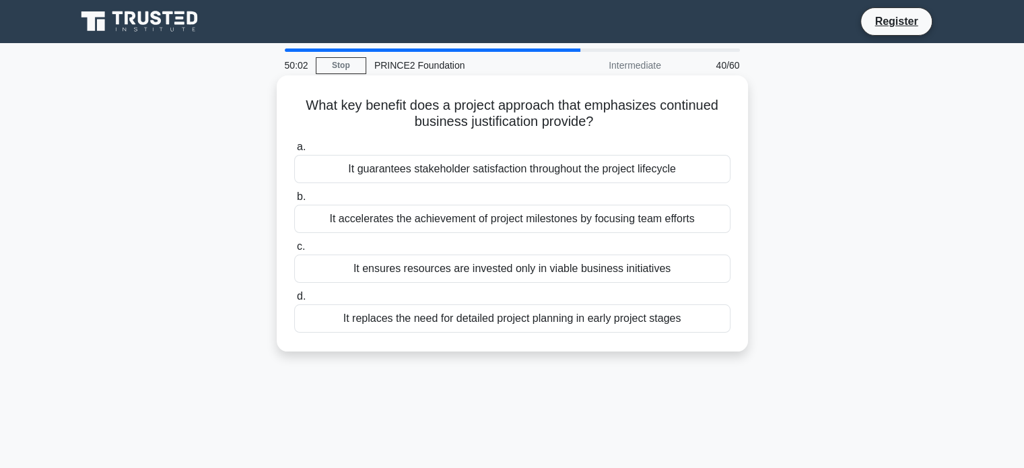
click at [602, 269] on div "It ensures resources are invested only in viable business initiatives" at bounding box center [512, 268] width 436 height 28
click at [294, 251] on input "c. It ensures resources are invested only in viable business initiatives" at bounding box center [294, 246] width 0 height 9
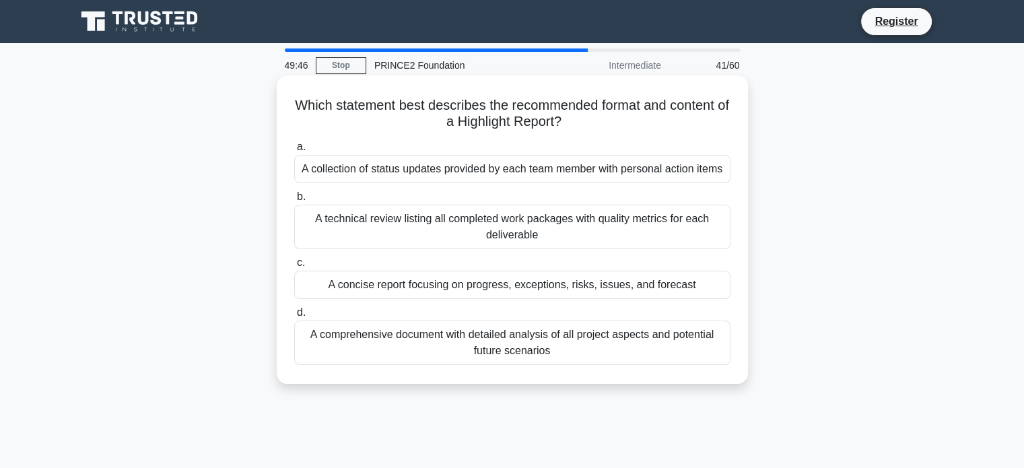
click at [501, 284] on div "A concise report focusing on progress, exceptions, risks, issues, and forecast" at bounding box center [512, 285] width 436 height 28
click at [294, 267] on input "c. A concise report focusing on progress, exceptions, risks, issues, and foreca…" at bounding box center [294, 262] width 0 height 9
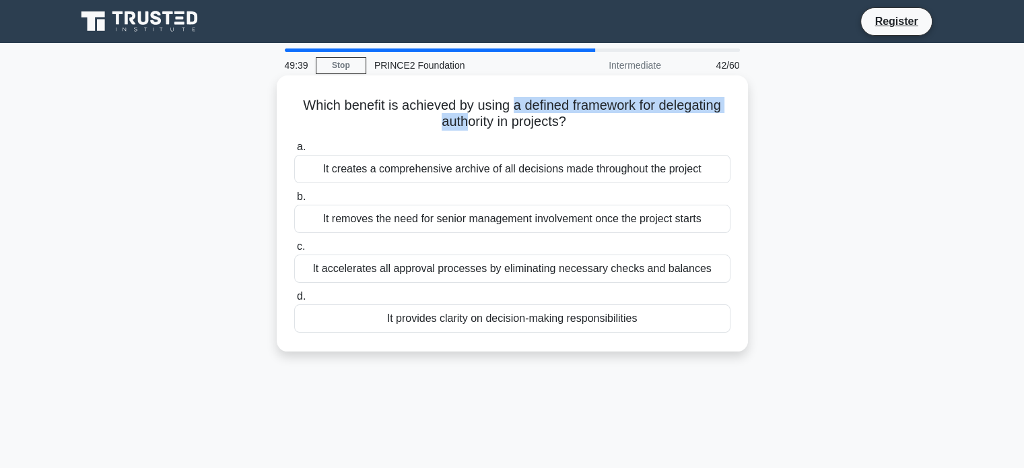
drag, startPoint x: 491, startPoint y: 110, endPoint x: 512, endPoint y: 106, distance: 21.1
click at [512, 106] on h5 "Which benefit is achieved by using a defined framework for delegating authority…" at bounding box center [512, 114] width 439 height 34
click at [487, 325] on div "It provides clarity on decision-making responsibilities" at bounding box center [512, 318] width 436 height 28
click at [294, 301] on input "d. It provides clarity on decision-making responsibilities" at bounding box center [294, 296] width 0 height 9
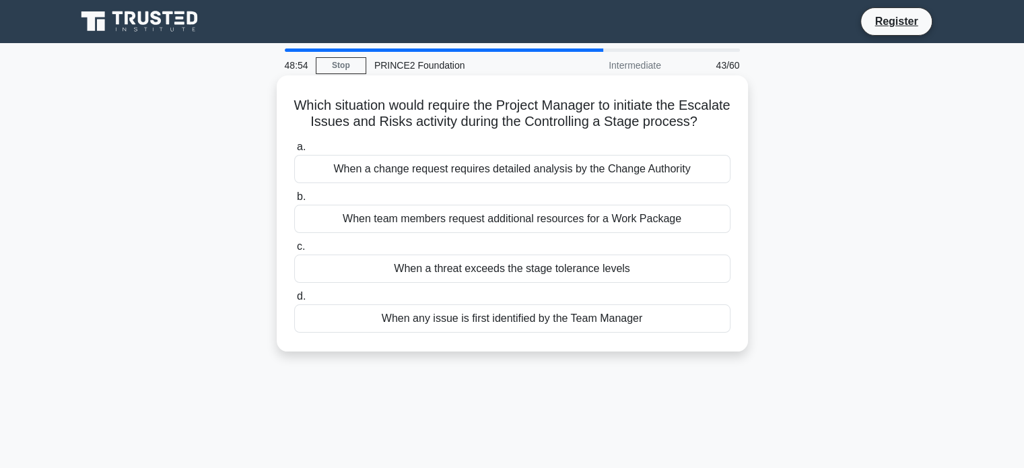
click at [499, 283] on div "When a threat exceeds the stage tolerance levels" at bounding box center [512, 268] width 436 height 28
click at [294, 251] on input "c. When a threat exceeds the stage tolerance levels" at bounding box center [294, 246] width 0 height 9
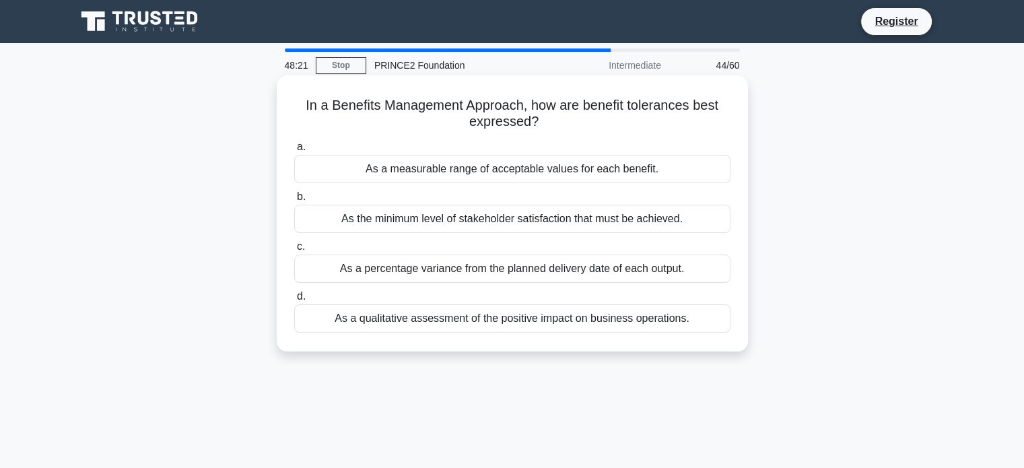
click at [635, 168] on div "As a measurable range of acceptable values for each benefit." at bounding box center [512, 169] width 436 height 28
click at [294, 151] on input "a. As a measurable range of acceptable values for each benefit." at bounding box center [294, 147] width 0 height 9
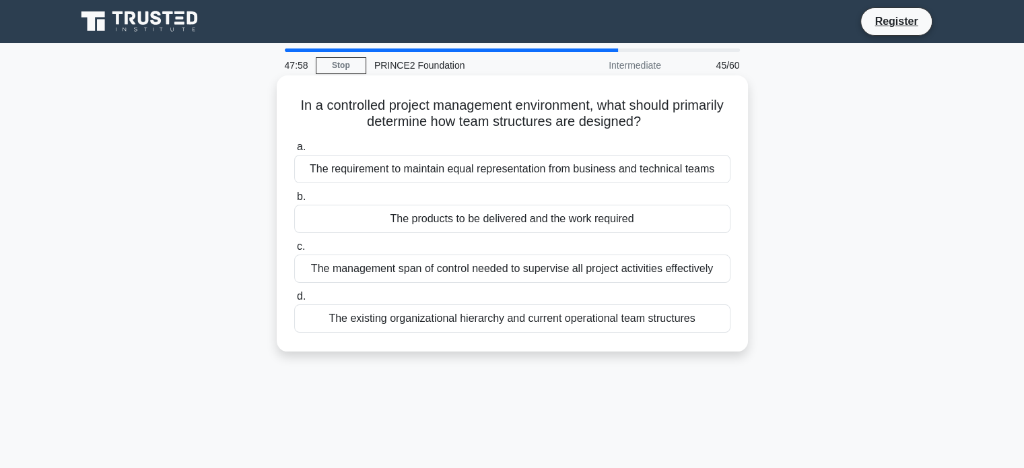
click at [590, 222] on div "The products to be delivered and the work required" at bounding box center [512, 219] width 436 height 28
click at [294, 201] on input "b. The products to be delivered and the work required" at bounding box center [294, 196] width 0 height 9
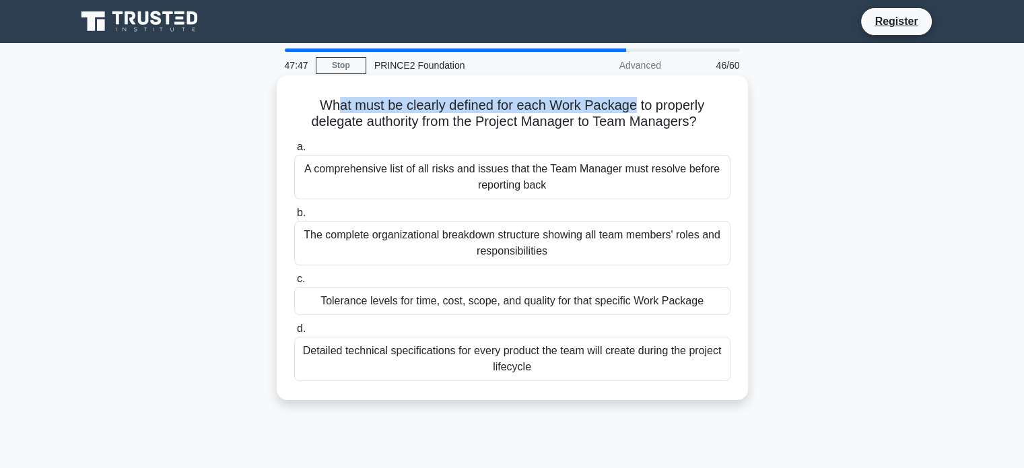
drag, startPoint x: 332, startPoint y: 110, endPoint x: 638, endPoint y: 110, distance: 305.6
click at [638, 110] on h5 "What must be clearly defined for each Work Package to properly delegate authori…" at bounding box center [512, 114] width 439 height 34
click at [639, 110] on h5 "What must be clearly defined for each Work Package to properly delegate authori…" at bounding box center [512, 114] width 439 height 34
drag, startPoint x: 313, startPoint y: 103, endPoint x: 537, endPoint y: 102, distance: 224.1
click at [537, 102] on h5 "What must be clearly defined for each Work Package to properly delegate authori…" at bounding box center [512, 114] width 439 height 34
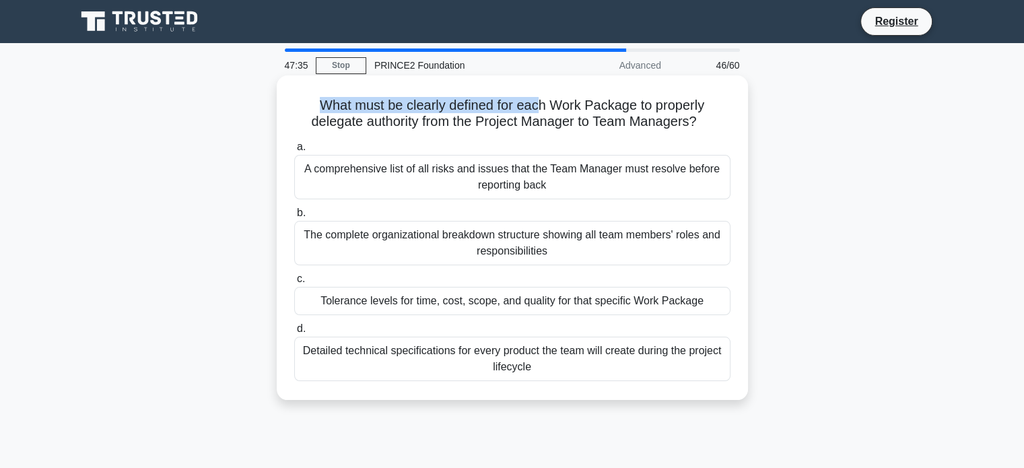
click at [537, 102] on h5 "What must be clearly defined for each Work Package to properly delegate authori…" at bounding box center [512, 114] width 439 height 34
drag, startPoint x: 305, startPoint y: 99, endPoint x: 426, endPoint y: 110, distance: 121.7
click at [424, 110] on h5 "What must be clearly defined for each Work Package to properly delegate authori…" at bounding box center [512, 114] width 439 height 34
click at [426, 110] on h5 "What must be clearly defined for each Work Package to properly delegate authori…" at bounding box center [512, 114] width 439 height 34
drag, startPoint x: 316, startPoint y: 107, endPoint x: 396, endPoint y: 108, distance: 79.4
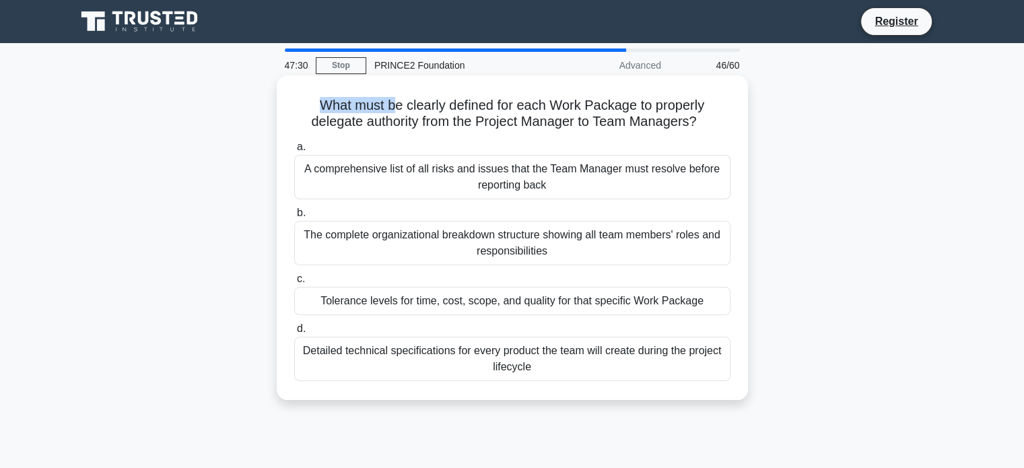
click at [396, 108] on h5 "What must be clearly defined for each Work Package to properly delegate authori…" at bounding box center [512, 114] width 439 height 34
drag, startPoint x: 309, startPoint y: 108, endPoint x: 504, endPoint y: 111, distance: 195.2
click at [504, 111] on h5 "What must be clearly defined for each Work Package to properly delegate authori…" at bounding box center [512, 114] width 439 height 34
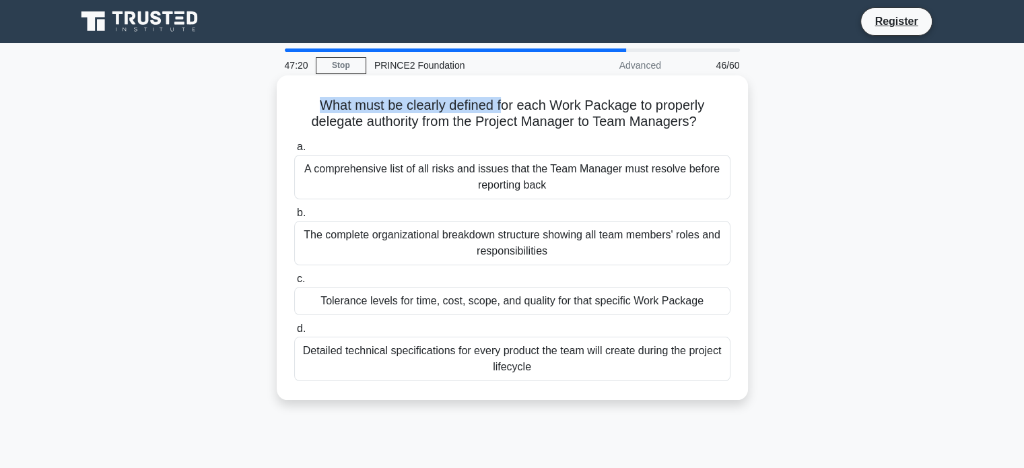
drag, startPoint x: 323, startPoint y: 108, endPoint x: 517, endPoint y: 110, distance: 193.8
click at [503, 110] on h5 "What must be clearly defined for each Work Package to properly delegate authori…" at bounding box center [512, 114] width 439 height 34
click at [518, 110] on h5 "What must be clearly defined for each Work Package to properly delegate authori…" at bounding box center [512, 114] width 439 height 34
drag, startPoint x: 315, startPoint y: 107, endPoint x: 479, endPoint y: 106, distance: 164.2
click at [479, 106] on h5 "What must be clearly defined for each Work Package to properly delegate authori…" at bounding box center [512, 114] width 439 height 34
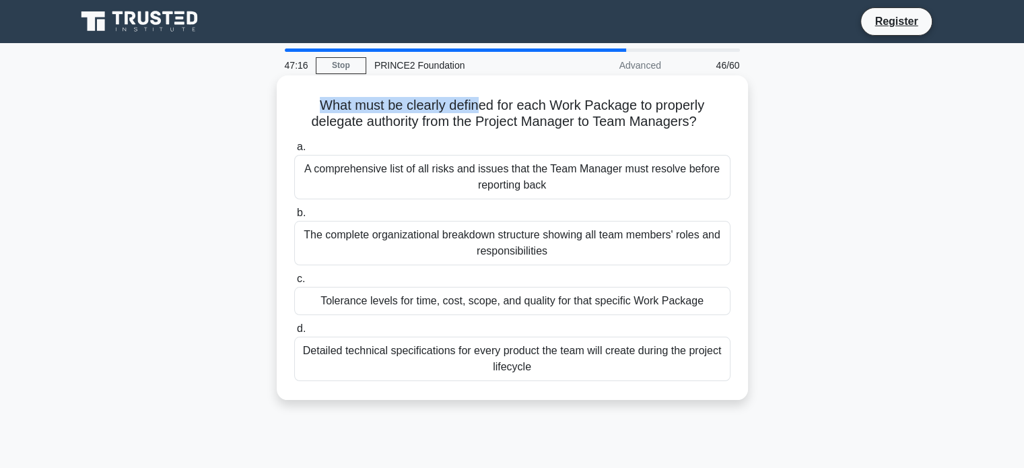
click at [479, 106] on h5 "What must be clearly defined for each Work Package to properly delegate authori…" at bounding box center [512, 114] width 439 height 34
drag, startPoint x: 319, startPoint y: 108, endPoint x: 708, endPoint y: 103, distance: 389.1
click at [708, 103] on h5 "What must be clearly defined for each Work Package to properly delegate authori…" at bounding box center [512, 114] width 439 height 34
click at [530, 247] on div "The complete organizational breakdown structure showing all team members' roles…" at bounding box center [512, 243] width 436 height 44
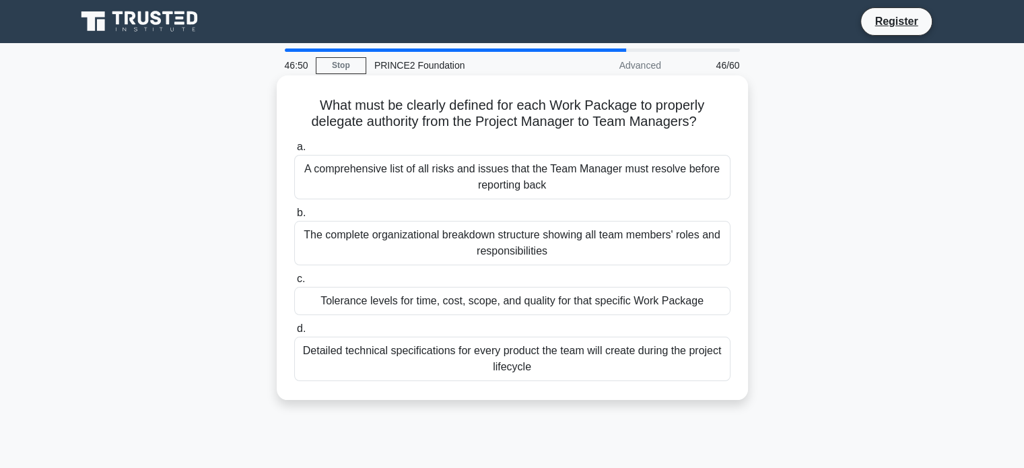
click at [294, 217] on input "b. The complete organizational breakdown structure showing all team members' ro…" at bounding box center [294, 213] width 0 height 9
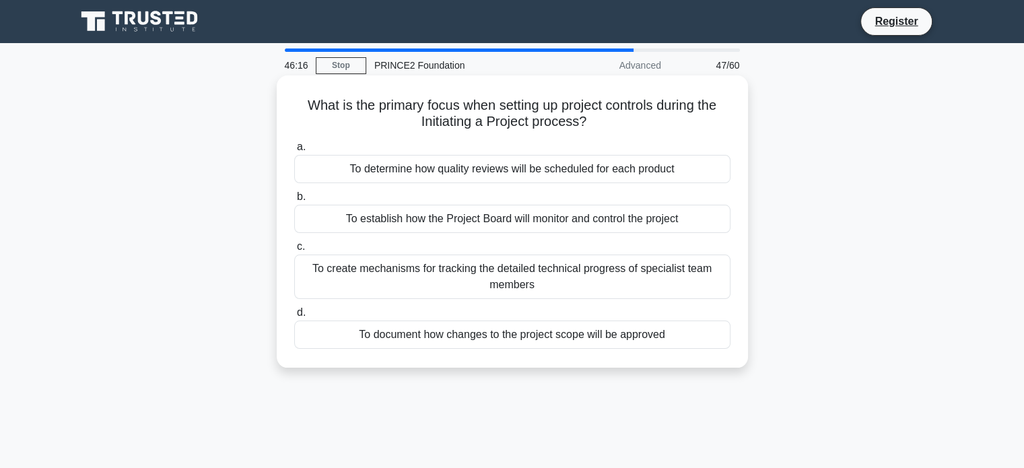
click at [549, 215] on div "To establish how the Project Board will monitor and control the project" at bounding box center [512, 219] width 436 height 28
click at [294, 201] on input "b. To establish how the Project Board will monitor and control the project" at bounding box center [294, 196] width 0 height 9
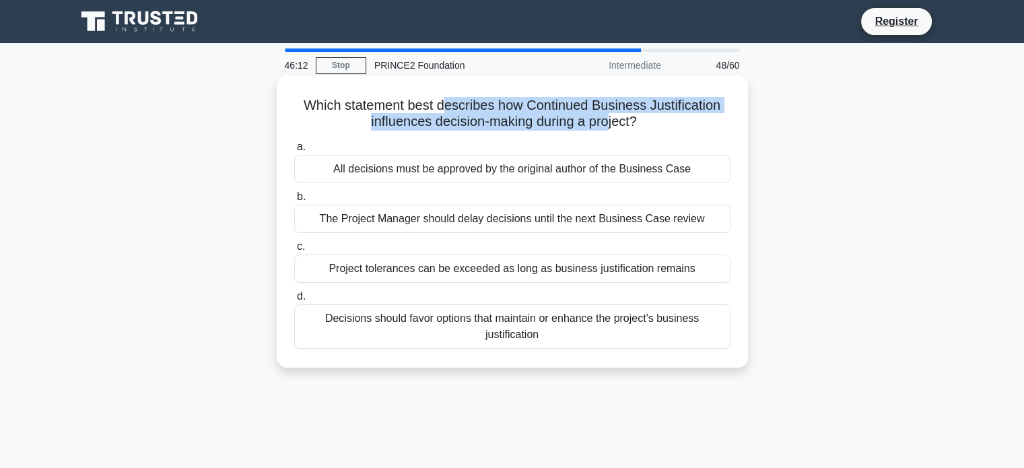
drag, startPoint x: 448, startPoint y: 91, endPoint x: 610, endPoint y: 128, distance: 166.4
click at [610, 128] on div "Which statement best describes how Continued Business Justification influences …" at bounding box center [512, 221] width 460 height 281
click at [611, 128] on h5 "Which statement best describes how Continued Business Justification influences …" at bounding box center [512, 114] width 439 height 34
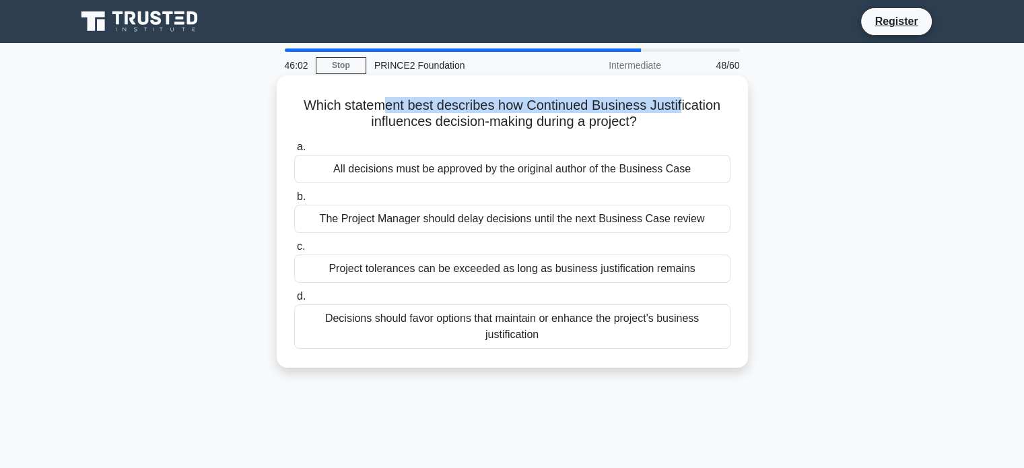
drag, startPoint x: 394, startPoint y: 112, endPoint x: 682, endPoint y: 105, distance: 288.1
click at [682, 105] on h5 "Which statement best describes how Continued Business Justification influences …" at bounding box center [512, 114] width 439 height 34
click at [541, 217] on div "The Project Manager should delay decisions until the next Business Case review" at bounding box center [512, 219] width 436 height 28
click at [294, 201] on input "b. The Project Manager should delay decisions until the next Business Case revi…" at bounding box center [294, 196] width 0 height 9
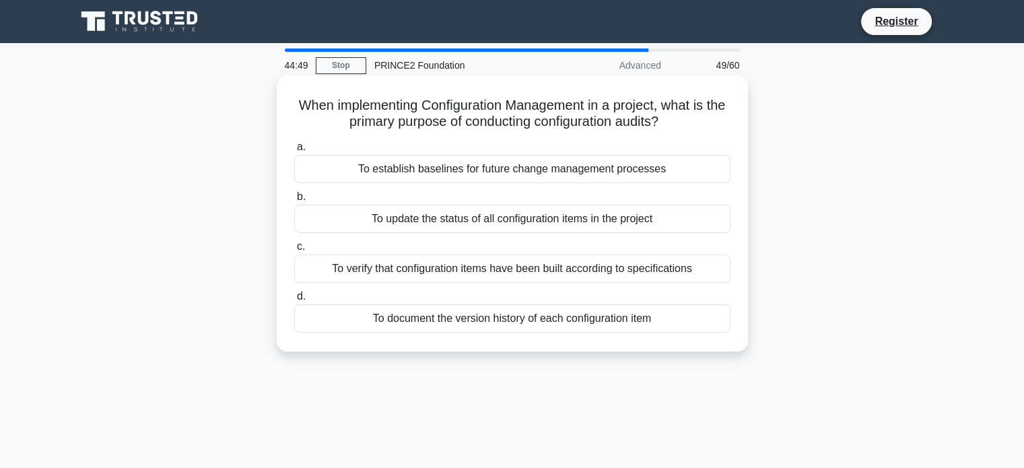
click at [526, 269] on div "To verify that configuration items have been built according to specifications" at bounding box center [512, 268] width 436 height 28
click at [294, 251] on input "c. To verify that configuration items have been built according to specificatio…" at bounding box center [294, 246] width 0 height 9
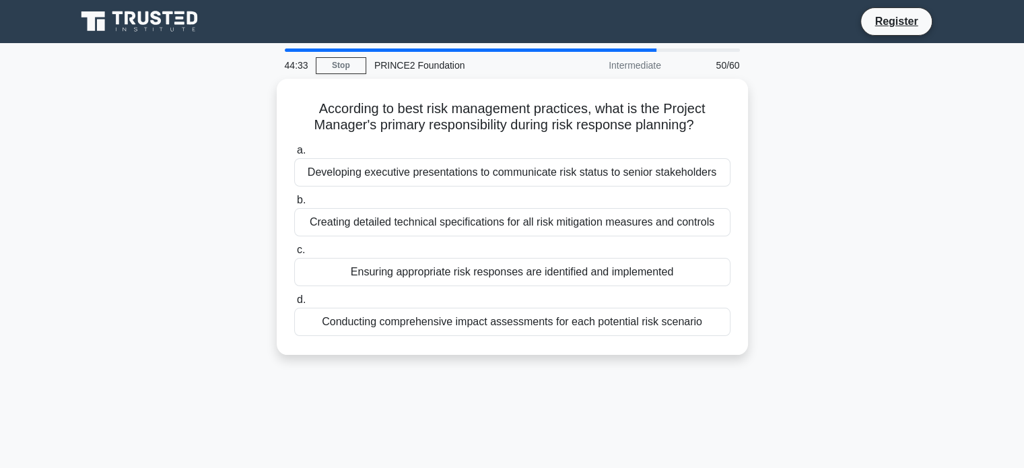
click at [526, 269] on div "Ensuring appropriate risk responses are identified and implemented" at bounding box center [512, 272] width 436 height 28
click at [294, 254] on input "c. Ensuring appropriate risk responses are identified and implemented" at bounding box center [294, 250] width 0 height 9
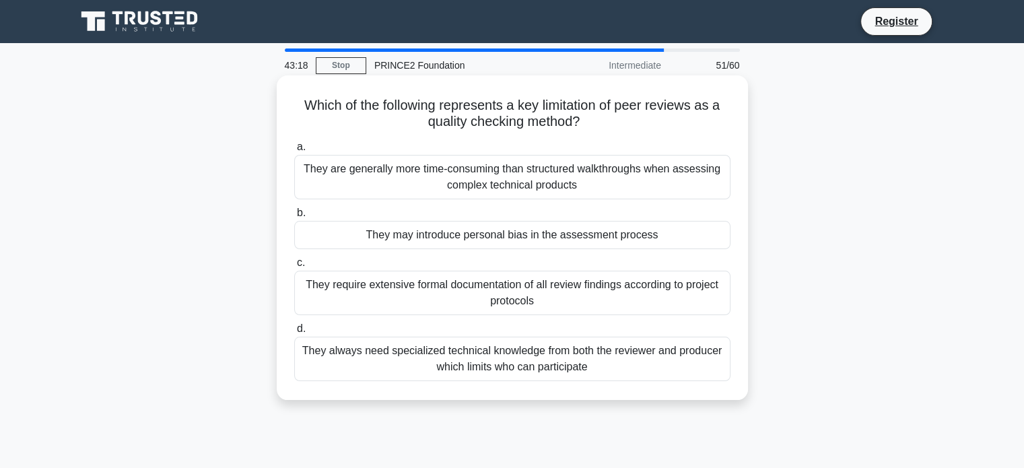
click at [473, 290] on div "They require extensive formal documentation of all review findings according to…" at bounding box center [512, 293] width 436 height 44
click at [294, 267] on input "c. They require extensive formal documentation of all review findings according…" at bounding box center [294, 262] width 0 height 9
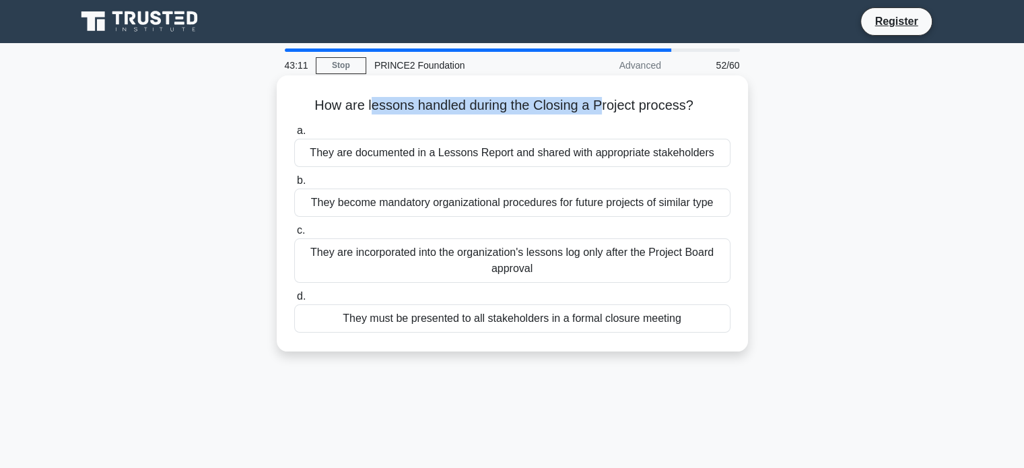
drag, startPoint x: 372, startPoint y: 108, endPoint x: 599, endPoint y: 91, distance: 228.1
click at [599, 91] on div "How are lessons handled during the Closing a Project process? .spinner_0XTQ{tra…" at bounding box center [512, 213] width 460 height 265
click at [525, 165] on div "They are documented in a Lessons Report and shared with appropriate stakeholders" at bounding box center [512, 153] width 436 height 28
click at [294, 135] on input "a. They are documented in a Lessons Report and shared with appropriate stakehol…" at bounding box center [294, 131] width 0 height 9
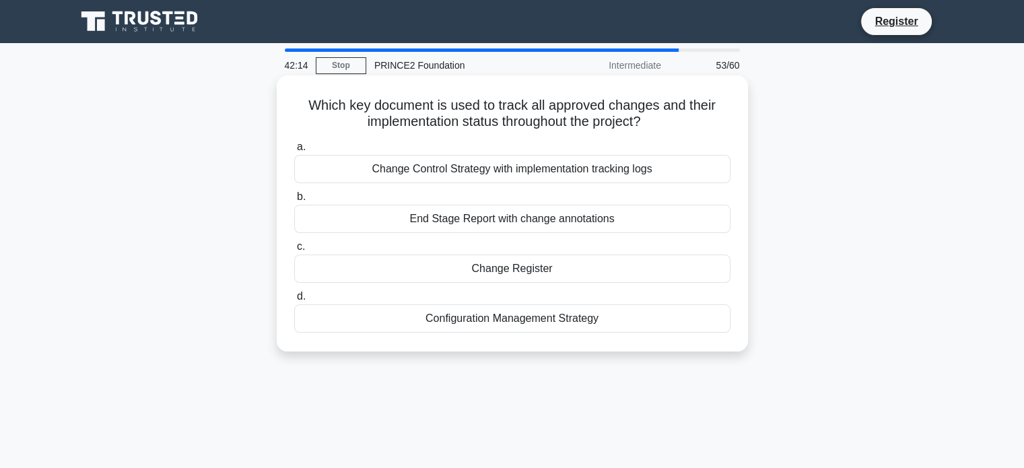
click at [524, 265] on div "Change Register" at bounding box center [512, 268] width 436 height 28
click at [294, 251] on input "c. Change Register" at bounding box center [294, 246] width 0 height 9
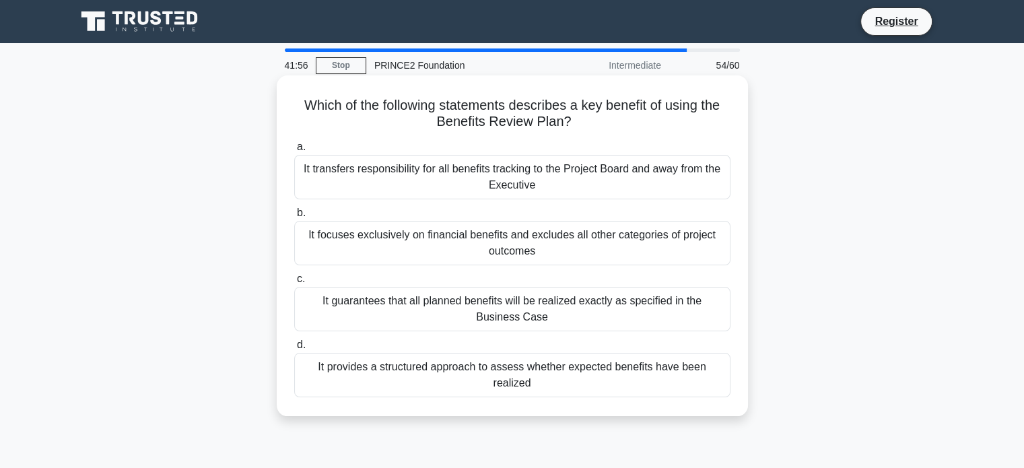
click at [431, 370] on div "It provides a structured approach to assess whether expected benefits have been…" at bounding box center [512, 375] width 436 height 44
click at [294, 349] on input "d. It provides a structured approach to assess whether expected benefits have b…" at bounding box center [294, 345] width 0 height 9
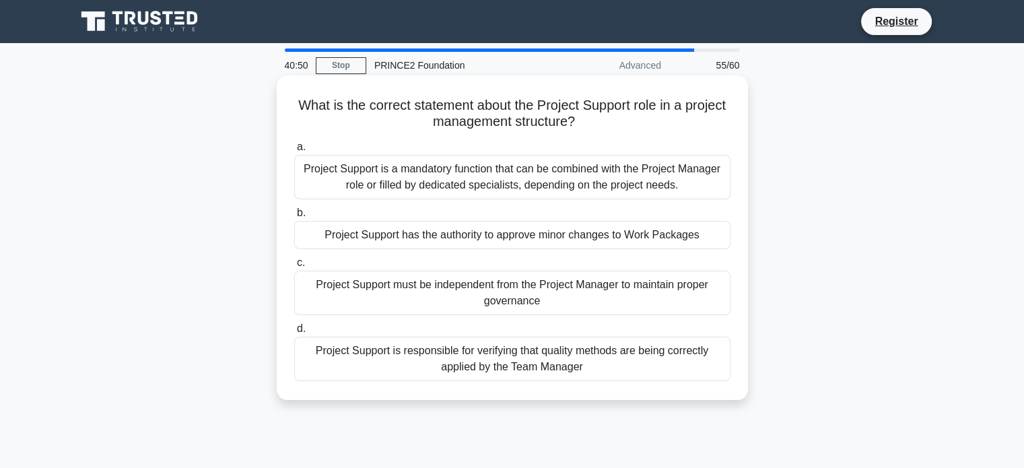
click at [536, 237] on div "Project Support has the authority to approve minor changes to Work Packages" at bounding box center [512, 235] width 436 height 28
click at [294, 217] on input "b. Project Support has the authority to approve minor changes to Work Packages" at bounding box center [294, 213] width 0 height 9
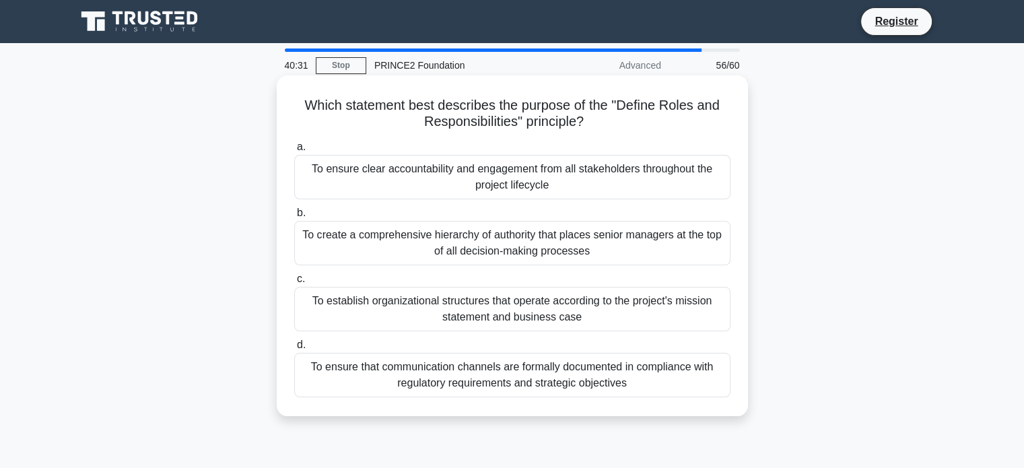
click at [450, 314] on div "To establish organizational structures that operate according to the project's …" at bounding box center [512, 309] width 436 height 44
click at [294, 283] on input "c. To establish organizational structures that operate according to the project…" at bounding box center [294, 279] width 0 height 9
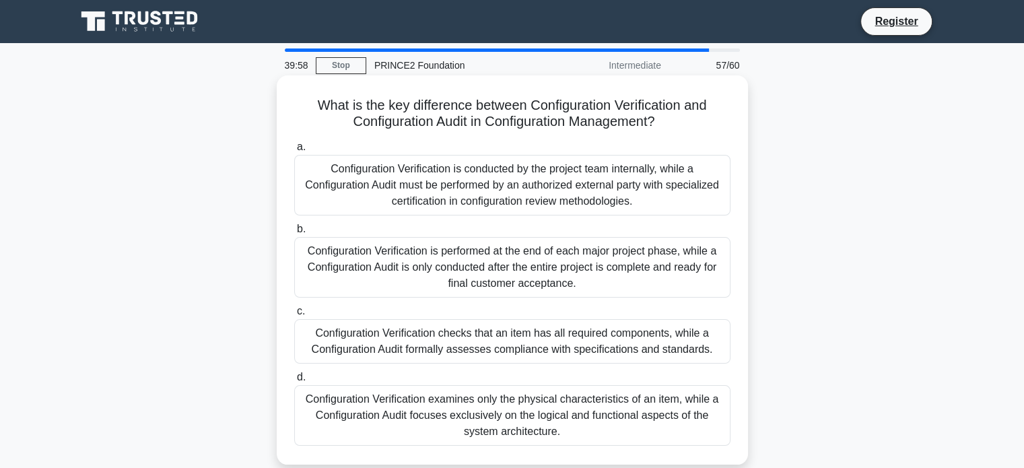
click at [493, 330] on div "Configuration Verification checks that an item has all required components, whi…" at bounding box center [512, 341] width 436 height 44
click at [294, 316] on input "c. Configuration Verification checks that an item has all required components, …" at bounding box center [294, 311] width 0 height 9
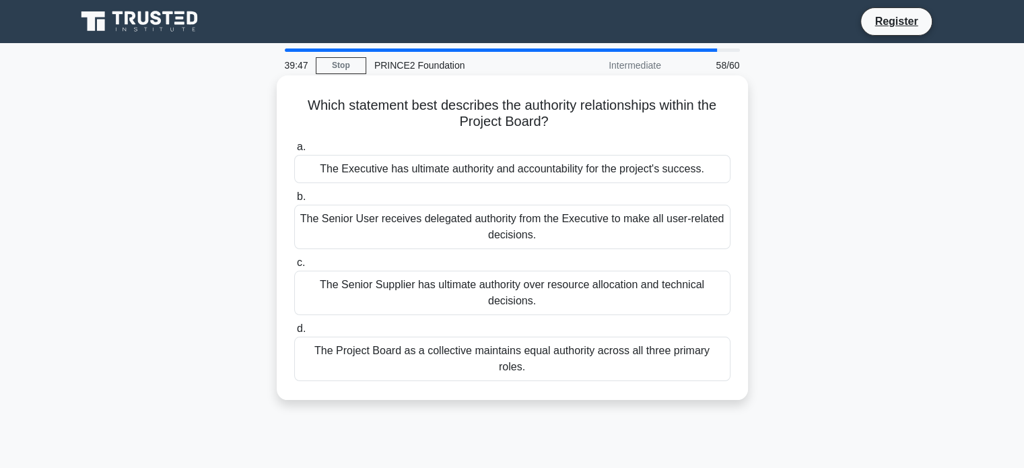
click at [501, 357] on div "The Project Board as a collective maintains equal authority across all three pr…" at bounding box center [512, 359] width 436 height 44
click at [294, 333] on input "d. The Project Board as a collective maintains equal authority across all three…" at bounding box center [294, 328] width 0 height 9
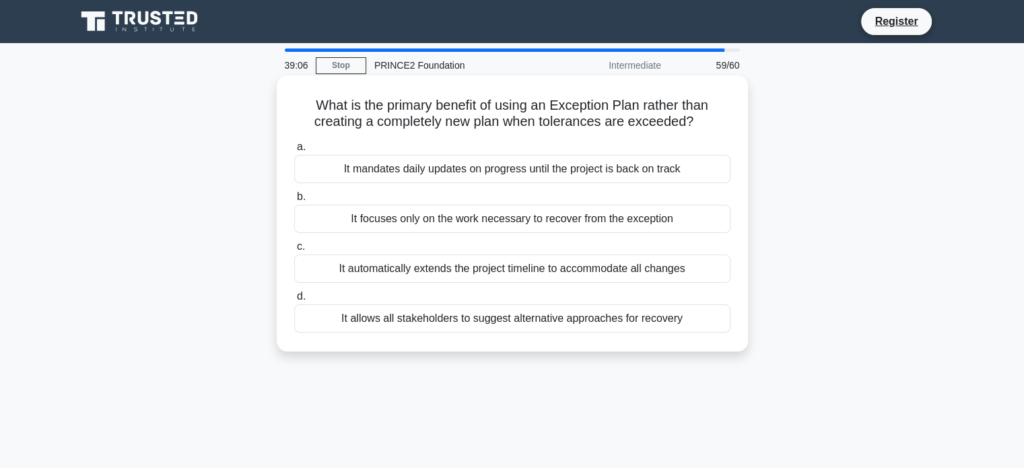
click at [477, 218] on div "It focuses only on the work necessary to recover from the exception" at bounding box center [512, 219] width 436 height 28
click at [294, 201] on input "b. It focuses only on the work necessary to recover from the exception" at bounding box center [294, 196] width 0 height 9
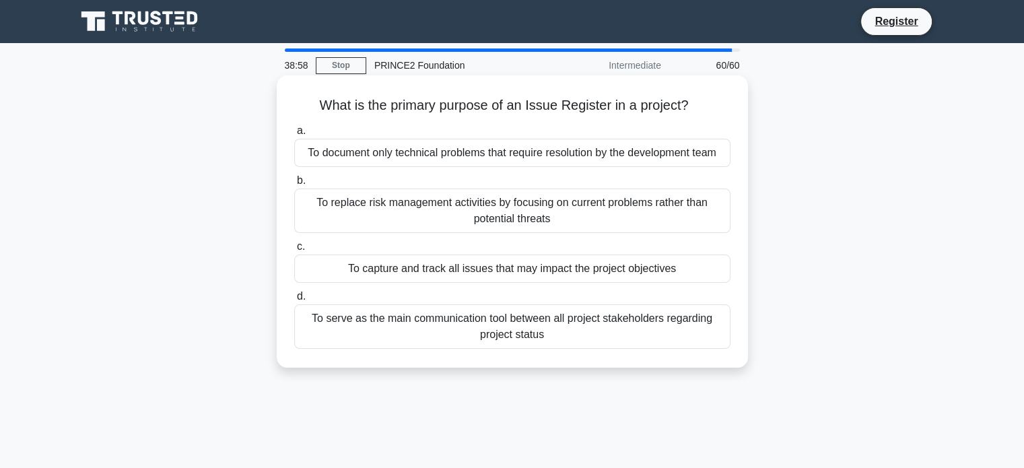
click at [460, 271] on div "To capture and track all issues that may impact the project objectives" at bounding box center [512, 268] width 436 height 28
click at [294, 251] on input "c. To capture and track all issues that may impact the project objectives" at bounding box center [294, 246] width 0 height 9
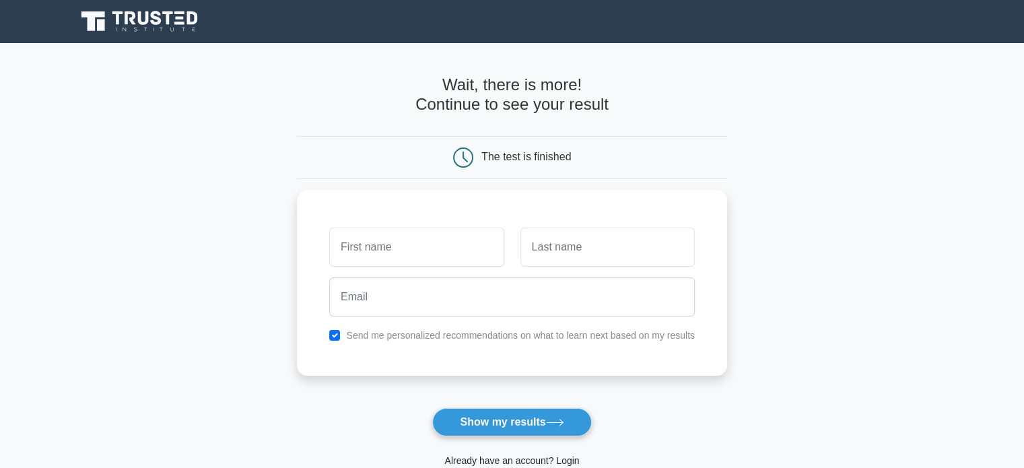
click at [559, 459] on link "Already have an account? Login" at bounding box center [511, 460] width 135 height 11
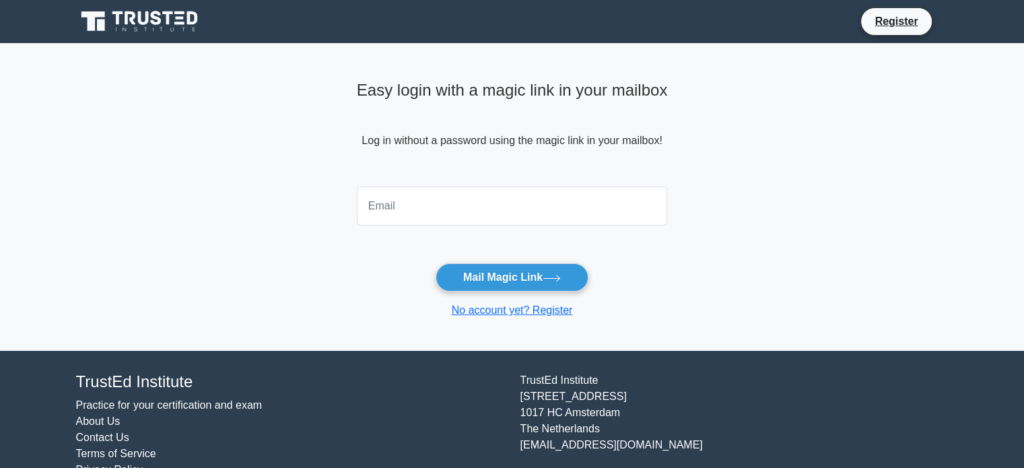
click at [517, 213] on input "email" at bounding box center [512, 205] width 311 height 39
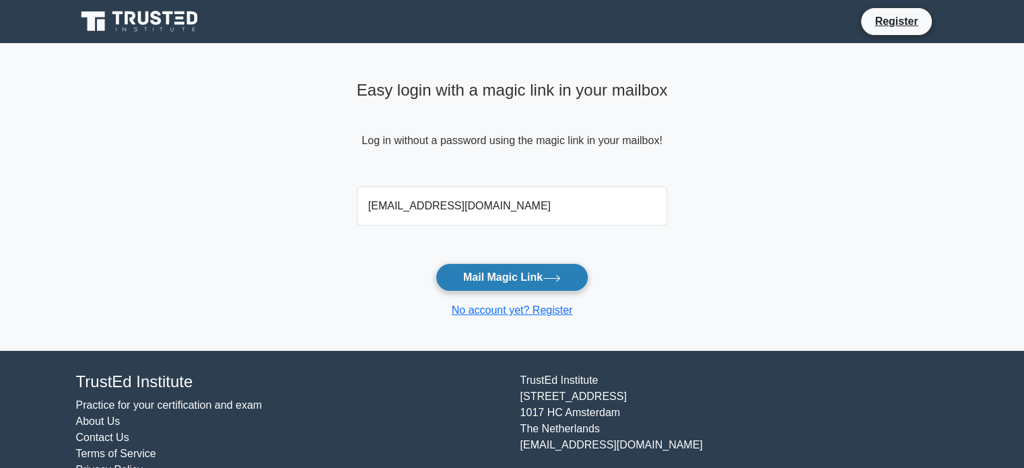
type input "adamkhan6197@hotmail.com"
click at [512, 271] on button "Mail Magic Link" at bounding box center [511, 277] width 153 height 28
click at [482, 287] on button "Mail Magic Link" at bounding box center [511, 277] width 153 height 28
drag, startPoint x: 521, startPoint y: 207, endPoint x: 217, endPoint y: 174, distance: 305.3
click at [217, 174] on main "Easy login with a magic link in your mailbox Log in without a password using th…" at bounding box center [512, 197] width 1024 height 308
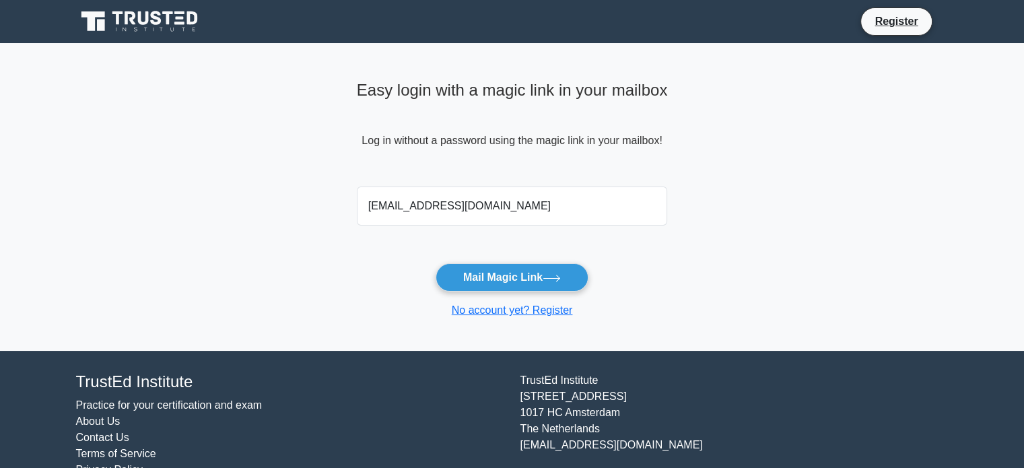
type input "[EMAIL_ADDRESS][DOMAIN_NAME]"
click at [485, 271] on button "Mail Magic Link" at bounding box center [511, 277] width 153 height 28
click at [528, 214] on input "adamkhan6197@hotmail.com" at bounding box center [512, 205] width 311 height 39
click at [541, 271] on button "Mail Magic Link" at bounding box center [511, 277] width 153 height 28
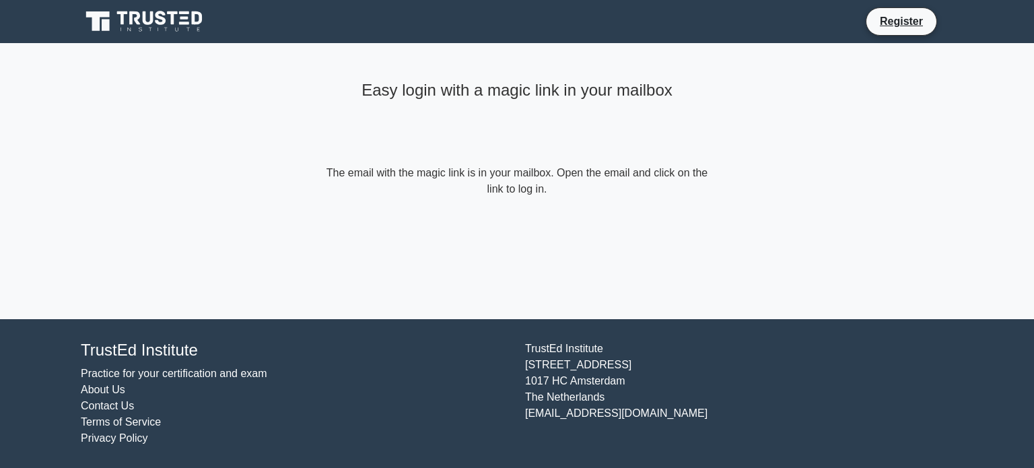
click at [541, 271] on div "Easy login with a magic link in your mailbox The email with the magic link is i…" at bounding box center [517, 181] width 404 height 276
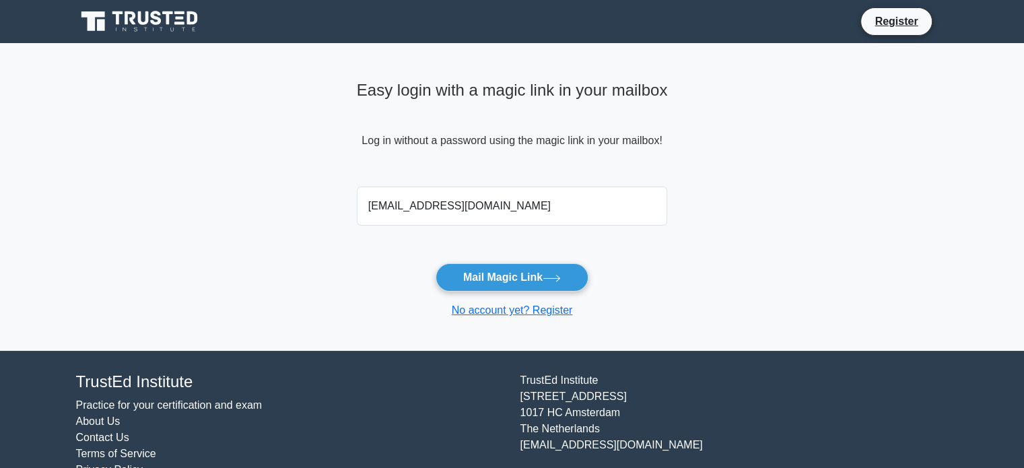
drag, startPoint x: 256, startPoint y: 198, endPoint x: 41, endPoint y: 179, distance: 215.5
click at [54, 180] on main "Easy login with a magic link in your mailbox Log in without a password using th…" at bounding box center [512, 197] width 1024 height 308
click at [714, 201] on main "Easy login with a magic link in your mailbox Log in without a password using th…" at bounding box center [512, 197] width 1024 height 308
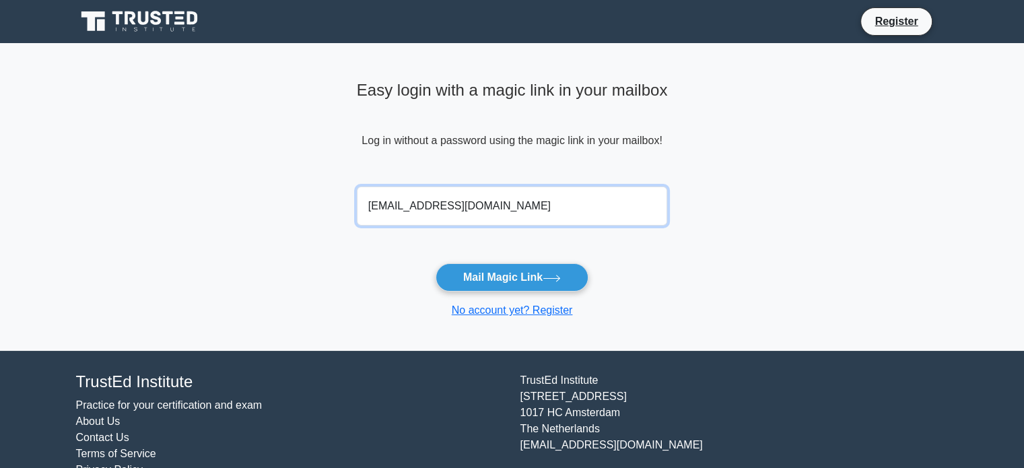
click at [597, 199] on input "[EMAIL_ADDRESS][DOMAIN_NAME]" at bounding box center [512, 205] width 311 height 39
drag, startPoint x: 444, startPoint y: 204, endPoint x: 230, endPoint y: 205, distance: 214.7
click at [254, 207] on main "Easy login with a magic link in your mailbox Log in without a password using th…" at bounding box center [512, 197] width 1024 height 308
type input "[EMAIL_ADDRESS][DOMAIN_NAME]"
click at [435, 263] on button "Mail Magic Link" at bounding box center [511, 277] width 153 height 28
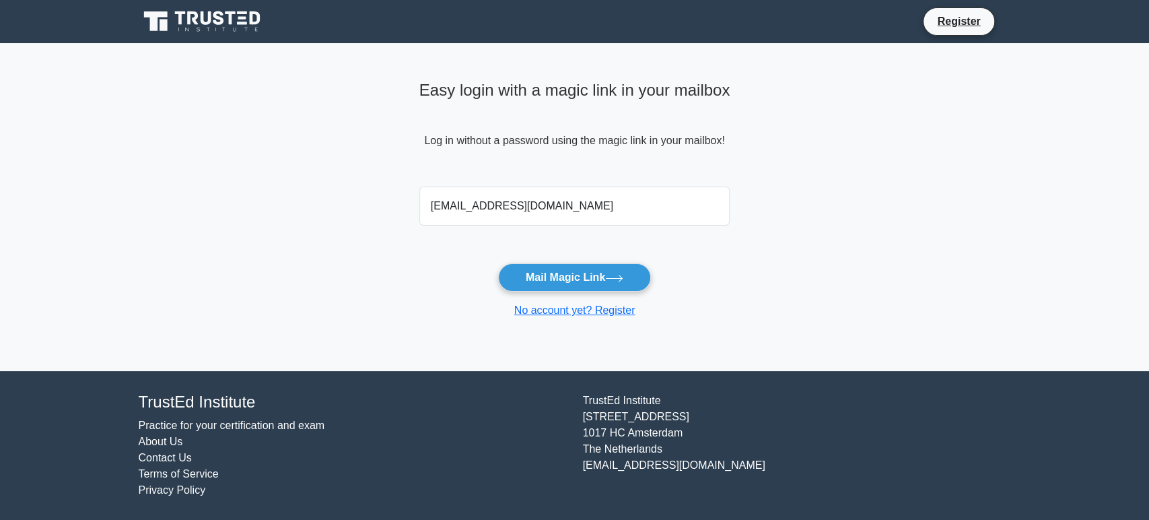
drag, startPoint x: 580, startPoint y: 213, endPoint x: 0, endPoint y: 147, distance: 583.9
click at [147, 188] on main "Easy login with a magic link in your mailbox Log in without a password using th…" at bounding box center [574, 207] width 1149 height 328
click at [452, 190] on input "email" at bounding box center [574, 205] width 311 height 39
type input "[EMAIL_ADDRESS][DOMAIN_NAME]"
click at [594, 269] on button "Mail Magic Link" at bounding box center [574, 277] width 153 height 28
